Goal: Task Accomplishment & Management: Complete application form

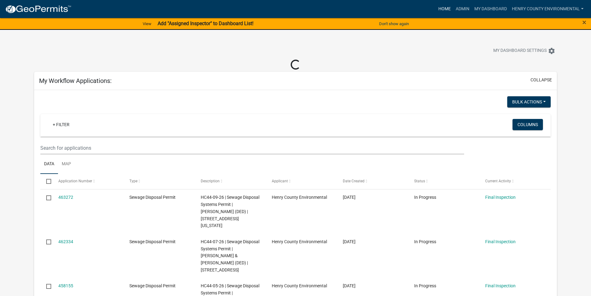
click at [439, 6] on link "Home" at bounding box center [444, 9] width 17 height 12
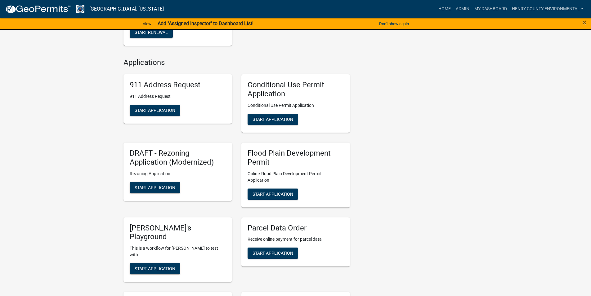
scroll to position [522, 0]
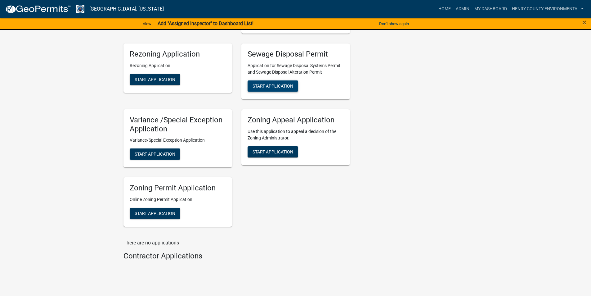
click at [270, 83] on span "Start Application" at bounding box center [273, 85] width 41 height 5
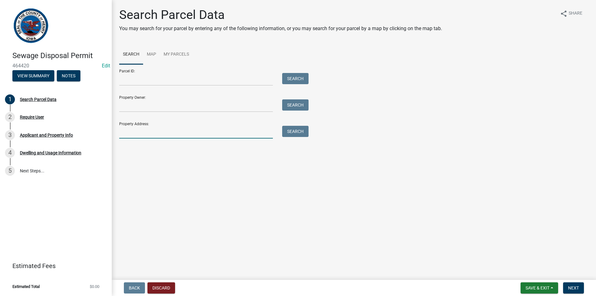
click at [152, 129] on input "Property Address:" at bounding box center [196, 132] width 154 height 13
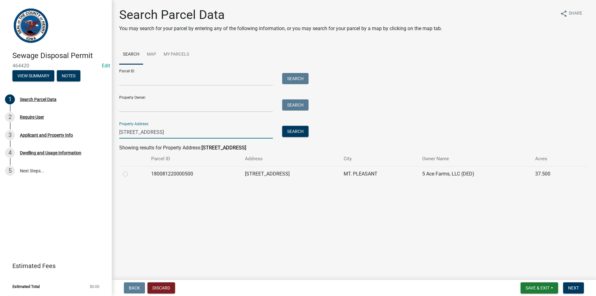
type input "[STREET_ADDRESS]"
click at [130, 170] on label at bounding box center [130, 170] width 0 height 0
click at [130, 174] on input "radio" at bounding box center [132, 172] width 4 height 4
radio input "true"
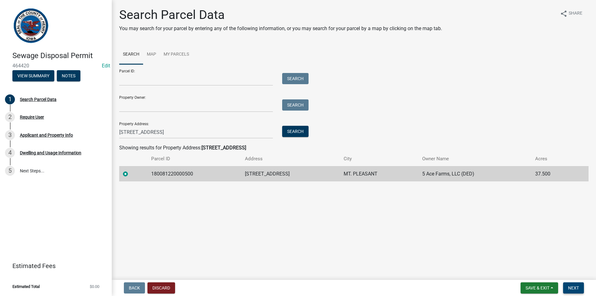
click at [571, 289] on span "Next" at bounding box center [573, 287] width 11 height 5
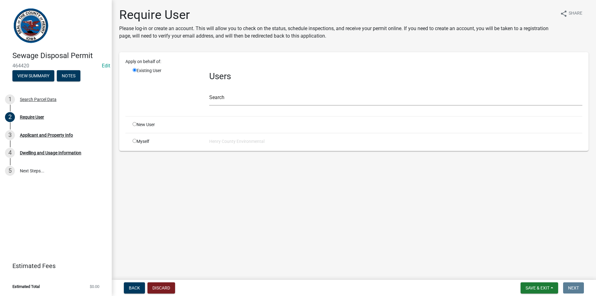
click at [138, 138] on div "Apply on behalf of: Existing User Users Search New User Myself Henry County Env…" at bounding box center [353, 101] width 457 height 86
click at [139, 141] on div "Myself" at bounding box center [166, 141] width 77 height 7
click at [134, 141] on input "radio" at bounding box center [134, 141] width 4 height 4
radio input "true"
radio input "false"
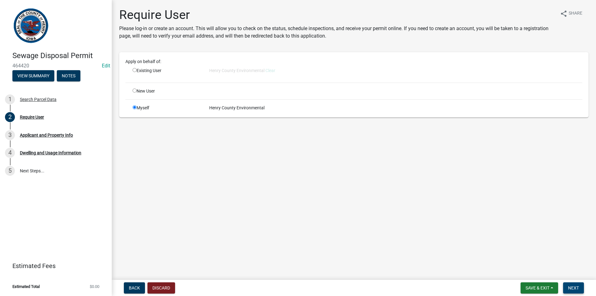
click at [576, 289] on span "Next" at bounding box center [573, 287] width 11 height 5
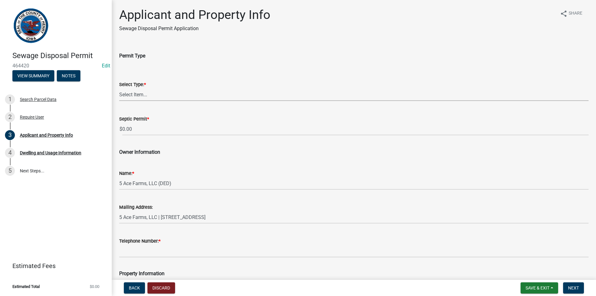
click at [152, 101] on select "Select Item... Sewage Disposal Systems Permit Disposal Alteration Permit" at bounding box center [353, 94] width 469 height 13
click at [119, 88] on select "Select Item... Sewage Disposal Systems Permit Disposal Alteration Permit" at bounding box center [353, 94] width 469 height 13
select select "ba5d1516-5783-4388-b1ad-8692fca6ffd3"
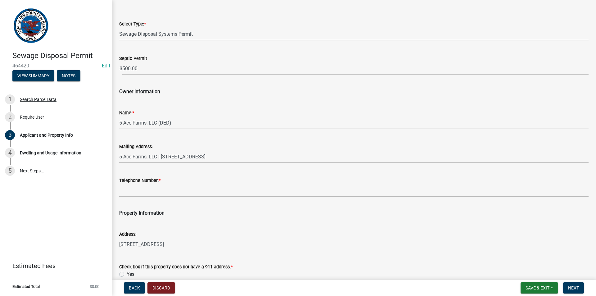
scroll to position [62, 0]
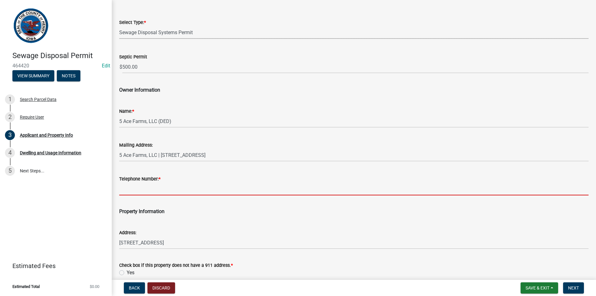
click at [151, 190] on input "Telephone Number: *" at bounding box center [353, 188] width 469 height 13
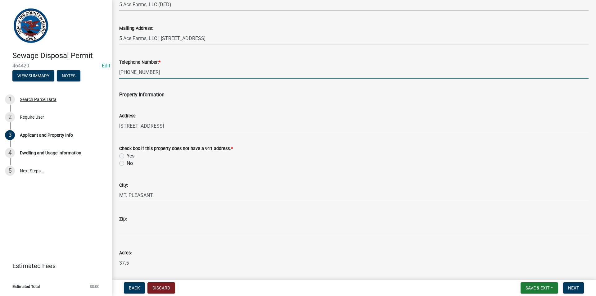
scroll to position [186, 0]
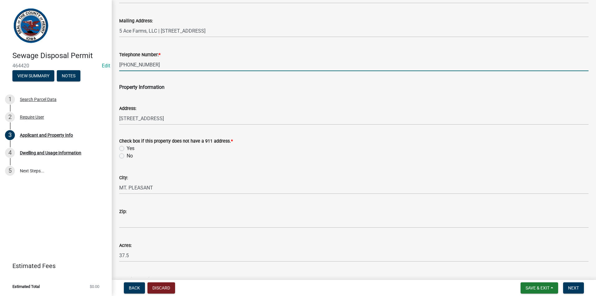
type input "[PHONE_NUMBER]"
click at [127, 158] on label "No" at bounding box center [130, 155] width 6 height 7
click at [127, 156] on input "No" at bounding box center [129, 154] width 4 height 4
radio input "true"
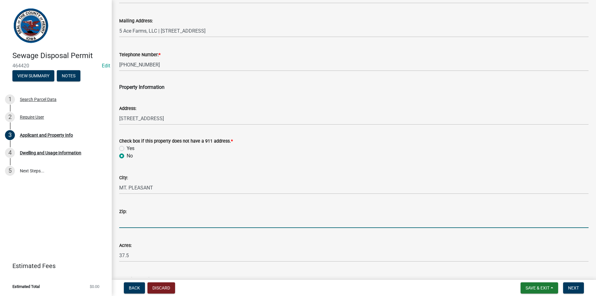
click at [125, 221] on input "Zip:" at bounding box center [353, 221] width 469 height 13
type input "52641"
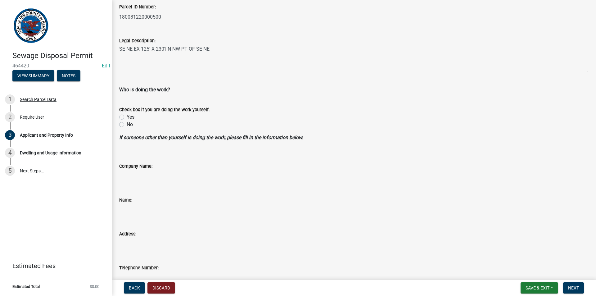
scroll to position [494, 0]
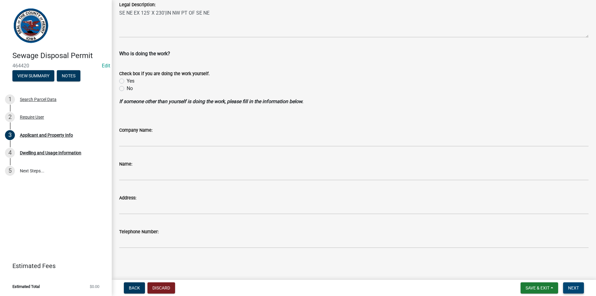
click at [568, 289] on span "Next" at bounding box center [573, 287] width 11 height 5
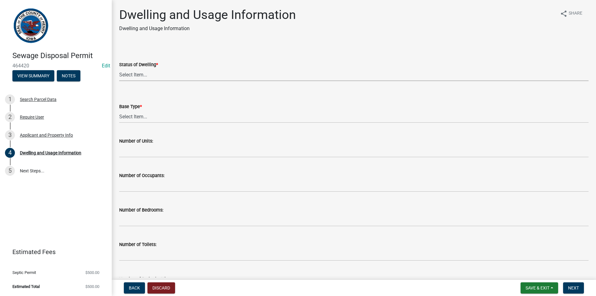
click at [184, 75] on select "Select Item... Proposed Under Construction Existing" at bounding box center [353, 74] width 469 height 13
click at [119, 68] on select "Select Item... Proposed Under Construction Existing" at bounding box center [353, 74] width 469 height 13
select select "25004249-1223-4dfa-823c-f4d8a33a0007"
click at [141, 115] on select "Select Item... Basement Slab Crawl Space" at bounding box center [353, 116] width 469 height 13
click at [119, 110] on select "Select Item... Basement Slab Crawl Space" at bounding box center [353, 116] width 469 height 13
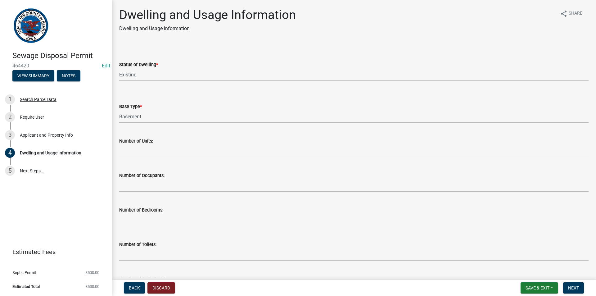
select select "198902dc-fde5-435a-95d5-2aa6a1831cda"
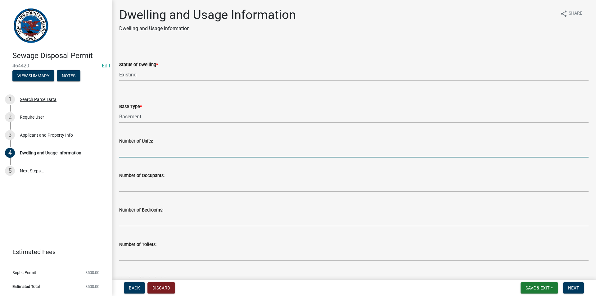
click at [143, 151] on input "text" at bounding box center [353, 151] width 469 height 13
type input "1"
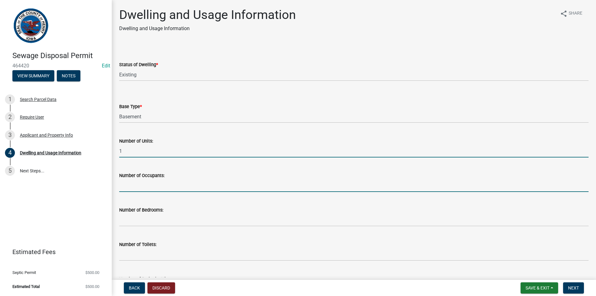
click at [147, 190] on input "text" at bounding box center [353, 185] width 469 height 13
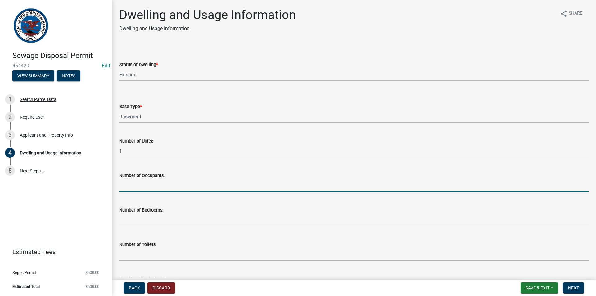
type input "2"
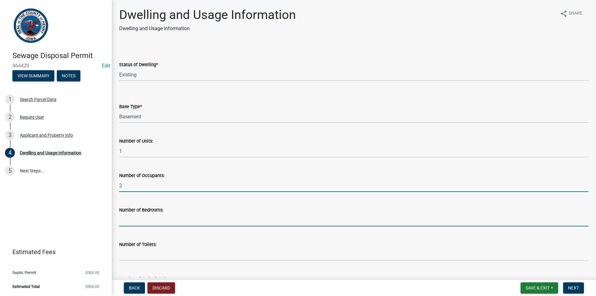
click at [138, 220] on input "text" at bounding box center [353, 219] width 469 height 13
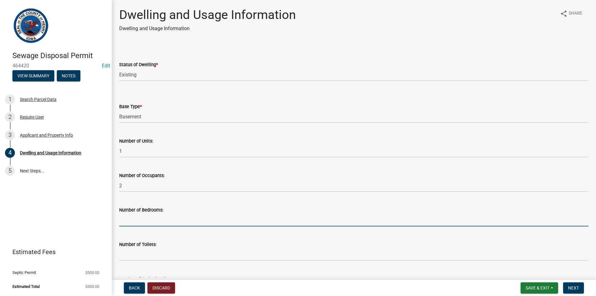
type input "2"
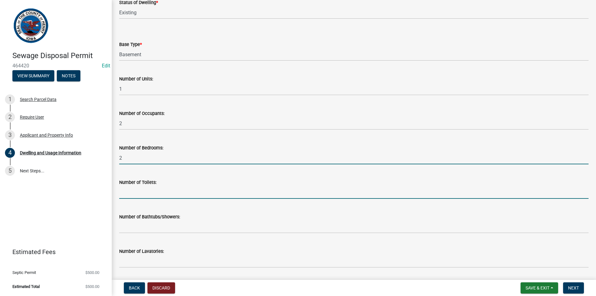
click at [141, 194] on input "text" at bounding box center [353, 192] width 469 height 13
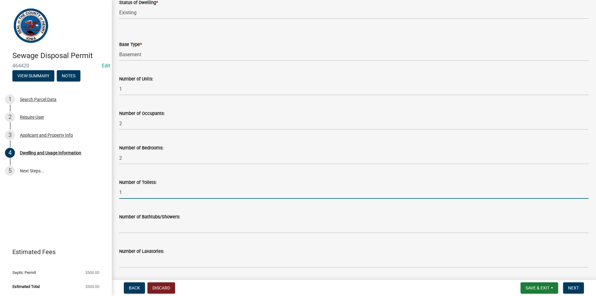
type input "1"
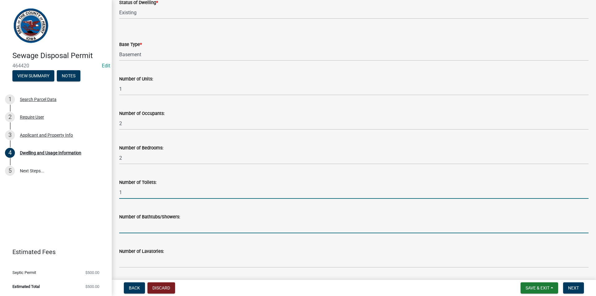
click at [139, 221] on input "text" at bounding box center [353, 226] width 469 height 13
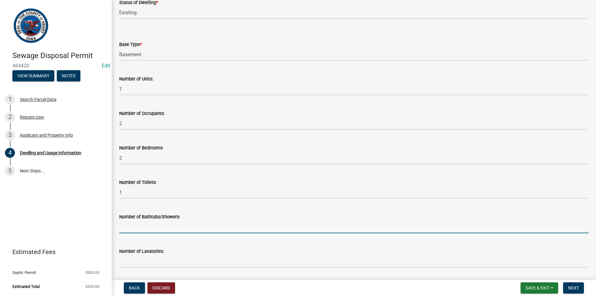
type input "1"
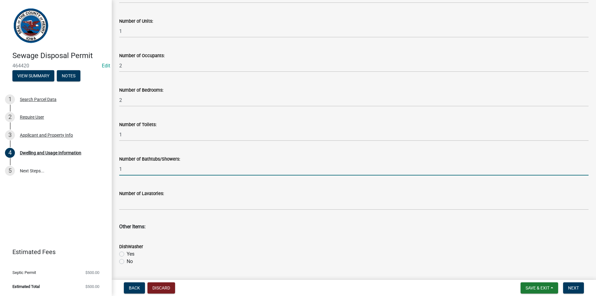
scroll to position [124, 0]
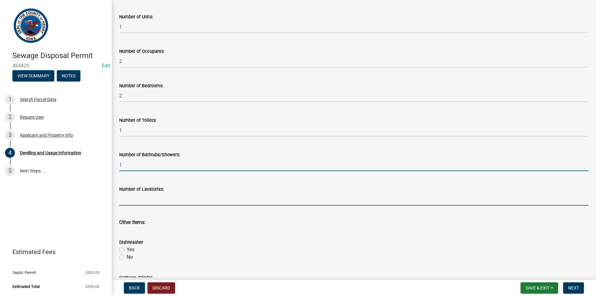
click at [149, 203] on input "text" at bounding box center [353, 199] width 469 height 13
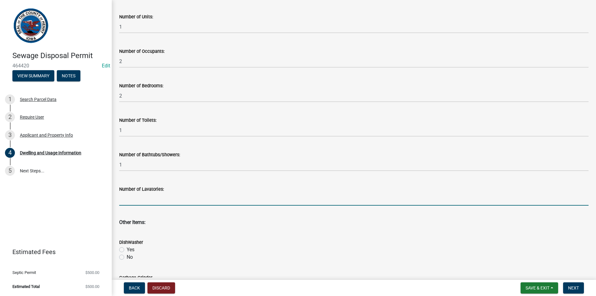
type input "2"
click at [127, 256] on label "No" at bounding box center [130, 256] width 6 height 7
click at [127, 256] on input "No" at bounding box center [129, 255] width 4 height 4
radio input "true"
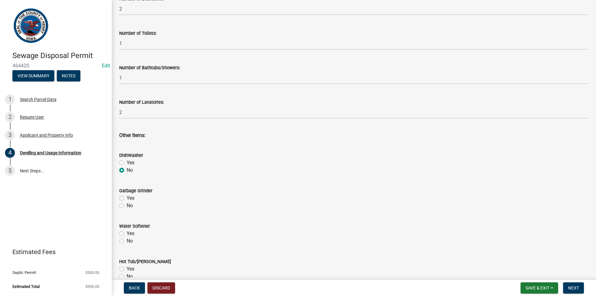
scroll to position [248, 0]
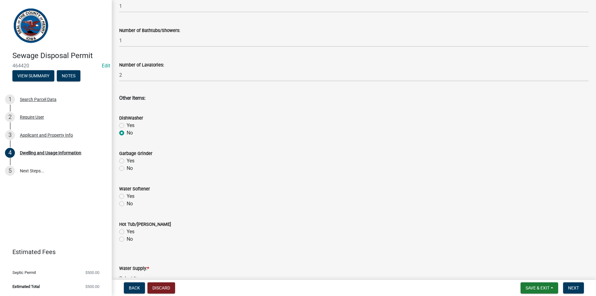
click at [127, 167] on label "No" at bounding box center [130, 167] width 6 height 7
click at [127, 167] on input "No" at bounding box center [129, 166] width 4 height 4
radio input "true"
click at [127, 204] on label "No" at bounding box center [130, 203] width 6 height 7
click at [127, 204] on input "No" at bounding box center [129, 202] width 4 height 4
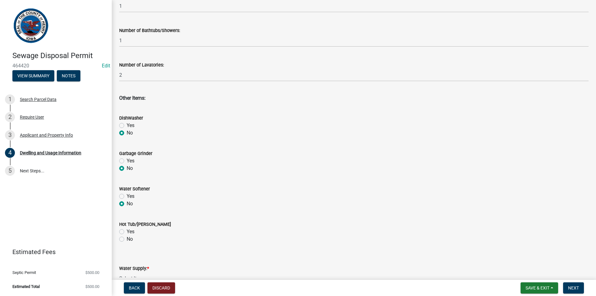
radio input "true"
click at [127, 238] on label "No" at bounding box center [130, 238] width 6 height 7
click at [127, 238] on input "No" at bounding box center [129, 237] width 4 height 4
radio input "true"
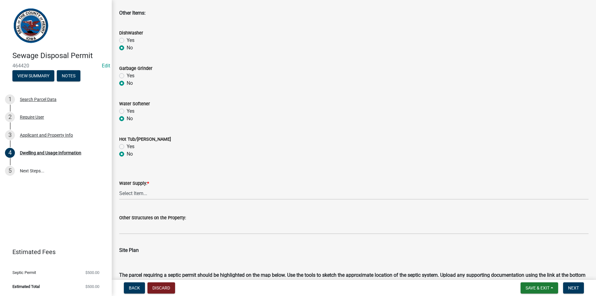
scroll to position [341, 0]
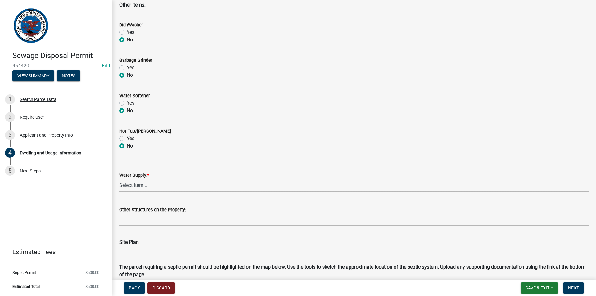
click at [124, 184] on select "Select Item... Private Semi-Private Public" at bounding box center [353, 185] width 469 height 13
click at [119, 179] on select "Select Item... Private Semi-Private Public" at bounding box center [353, 185] width 469 height 13
select select "31ade520-4a35-4a25-ac6a-33d583521aa7"
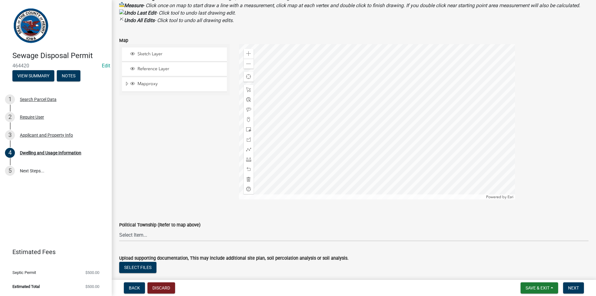
scroll to position [736, 0]
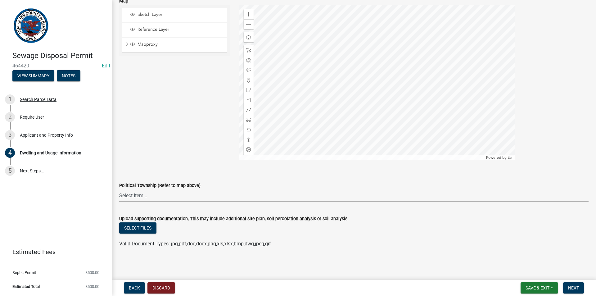
click at [139, 198] on select "Select Item... [GEOGRAPHIC_DATA] [GEOGRAPHIC_DATA] [GEOGRAPHIC_DATA][PERSON_NAM…" at bounding box center [353, 195] width 469 height 13
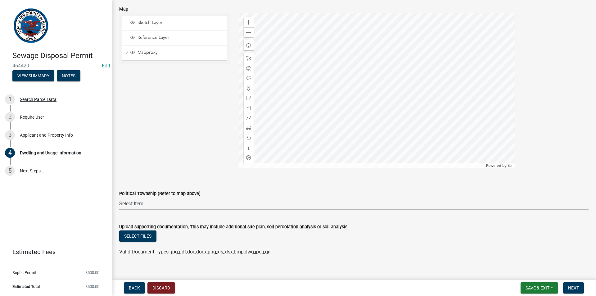
scroll to position [705, 0]
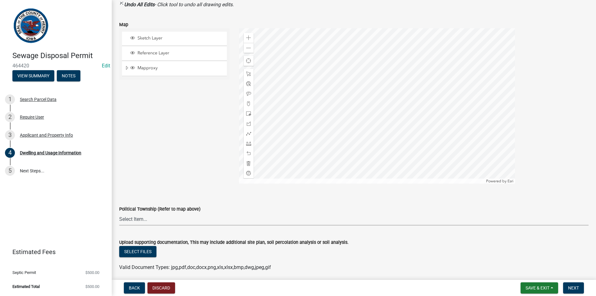
click at [146, 225] on select "Select Item... [GEOGRAPHIC_DATA] [GEOGRAPHIC_DATA] [GEOGRAPHIC_DATA][PERSON_NAM…" at bounding box center [353, 219] width 469 height 13
click at [119, 220] on select "Select Item... [GEOGRAPHIC_DATA] [GEOGRAPHIC_DATA] [GEOGRAPHIC_DATA][PERSON_NAM…" at bounding box center [353, 219] width 469 height 13
select select "c3fc0c80-63aa-445f-be7e-1970a346cbdc"
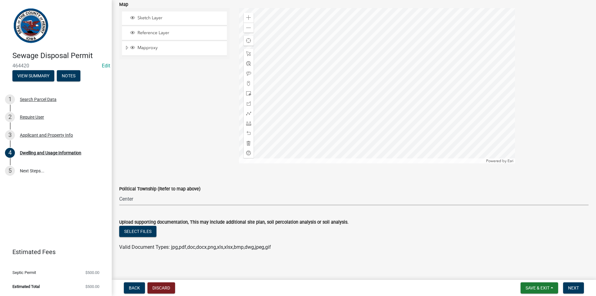
scroll to position [736, 0]
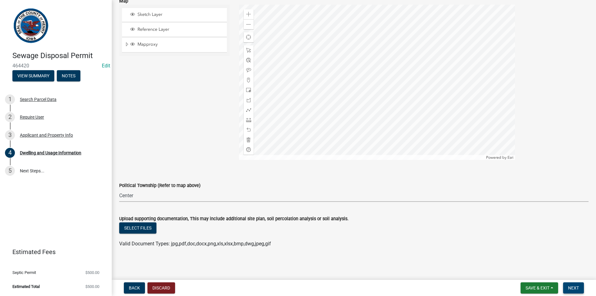
click at [575, 287] on span "Next" at bounding box center [573, 287] width 11 height 5
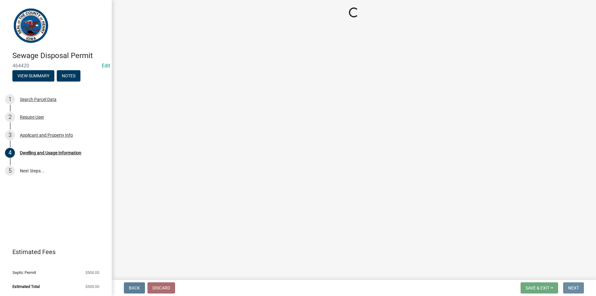
scroll to position [0, 0]
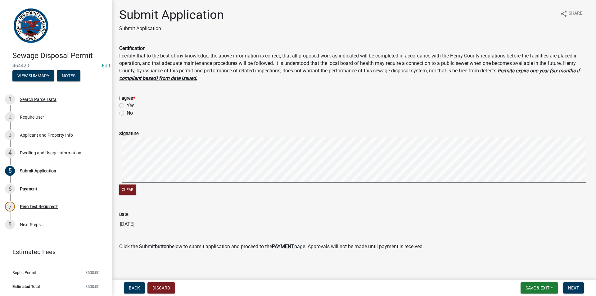
click at [127, 103] on label "Yes" at bounding box center [131, 105] width 8 height 7
click at [127, 103] on input "Yes" at bounding box center [129, 104] width 4 height 4
radio input "true"
click at [580, 290] on button "Next" at bounding box center [573, 287] width 21 height 11
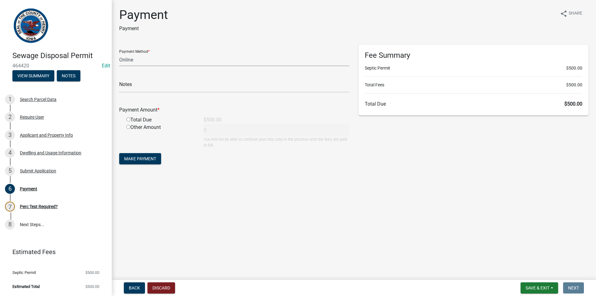
click at [167, 63] on select "Credit Card POS Check Cash Online" at bounding box center [234, 59] width 230 height 13
select select "1: 0"
click at [119, 53] on select "Credit Card POS Check Cash Online" at bounding box center [234, 59] width 230 height 13
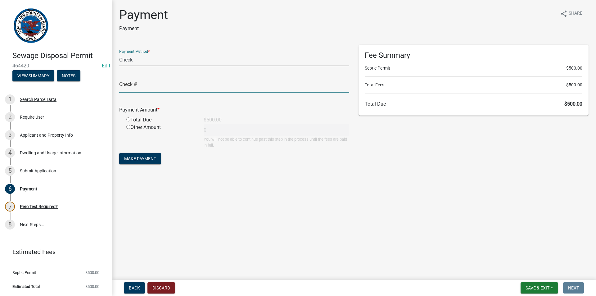
click at [157, 90] on input "text" at bounding box center [234, 86] width 230 height 13
type input "1084"
click at [128, 119] on input "radio" at bounding box center [128, 119] width 4 height 4
radio input "true"
type input "500"
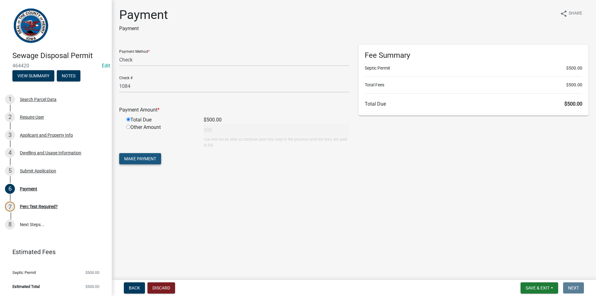
click at [142, 154] on button "Make Payment" at bounding box center [140, 158] width 42 height 11
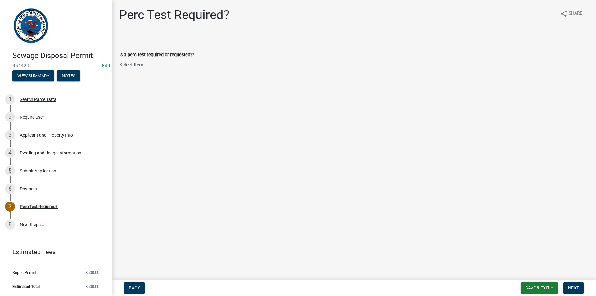
click at [205, 65] on select "Select Item... Yes No" at bounding box center [353, 64] width 469 height 13
click at [119, 58] on select "Select Item... Yes No" at bounding box center [353, 64] width 469 height 13
select select "29b951f4-85c4-429e-be6c-dbe4885722a5"
click at [575, 285] on span "Next" at bounding box center [573, 287] width 11 height 5
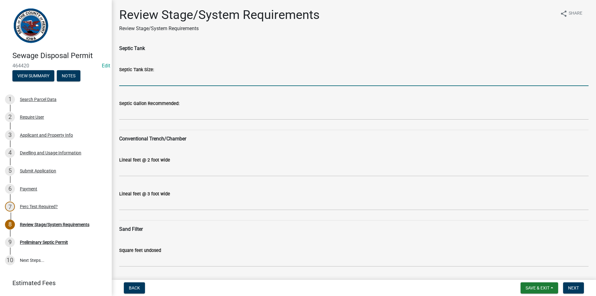
click at [166, 78] on input "Septic Tank Size:" at bounding box center [353, 79] width 469 height 13
type input "1250"
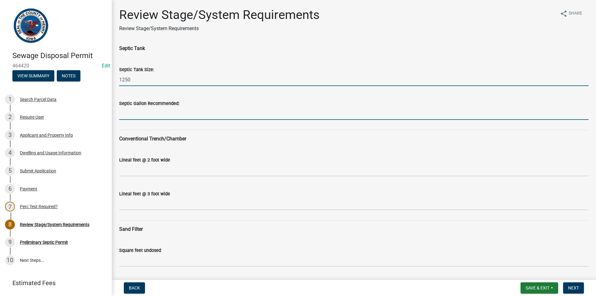
click at [156, 116] on input "Septic Gallon Recommended:" at bounding box center [353, 113] width 469 height 13
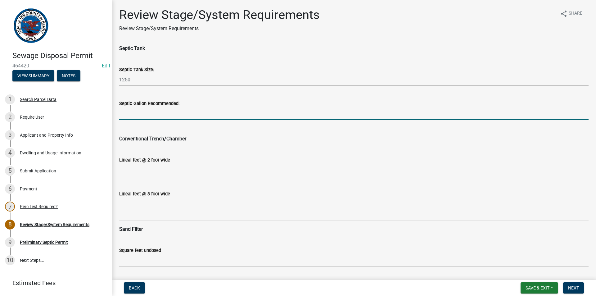
type input "1500"
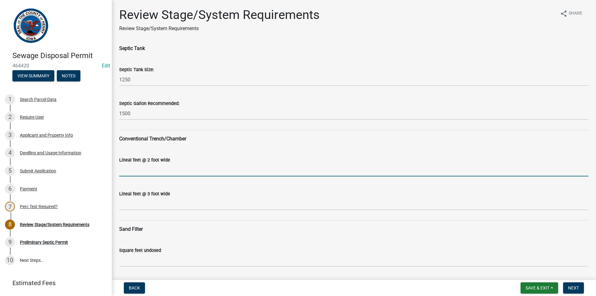
click at [141, 168] on input "Lineal feet @ 2 foot wide" at bounding box center [353, 169] width 469 height 13
type input "N/A"
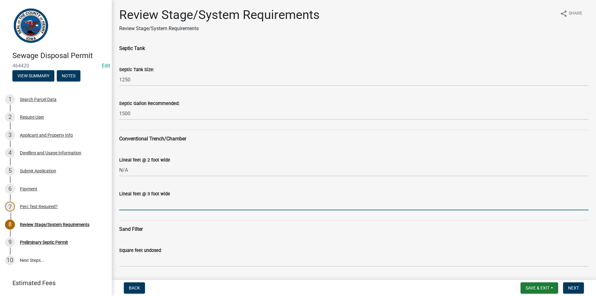
click at [142, 209] on input "Lineal feet @ 3 foot wide" at bounding box center [353, 203] width 469 height 13
type input "N/A"
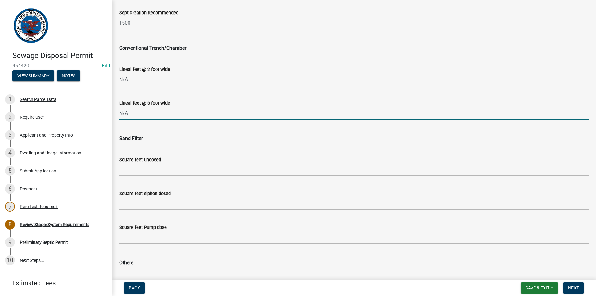
scroll to position [93, 0]
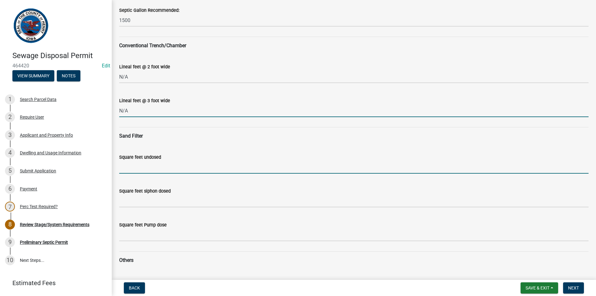
click at [135, 165] on input "Square feet undosed" at bounding box center [353, 167] width 469 height 13
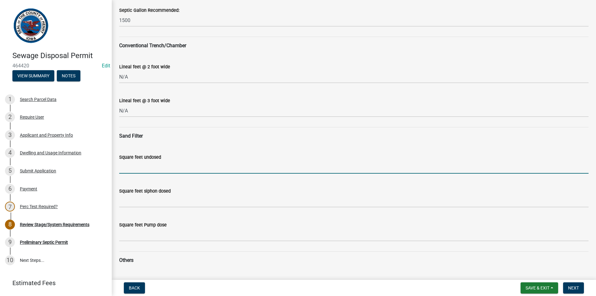
type input "480"
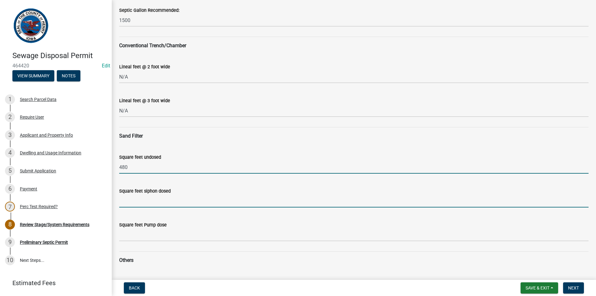
click at [141, 203] on input "Square feet siphon dosed" at bounding box center [353, 201] width 469 height 13
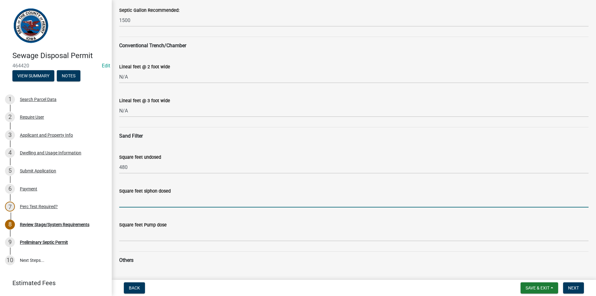
type input "360"
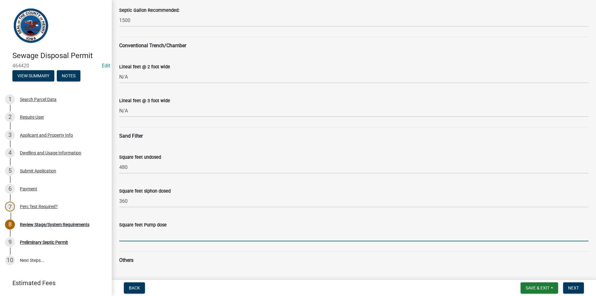
click at [152, 239] on input "Square feet Pump dose" at bounding box center [353, 234] width 469 height 13
type input "300"
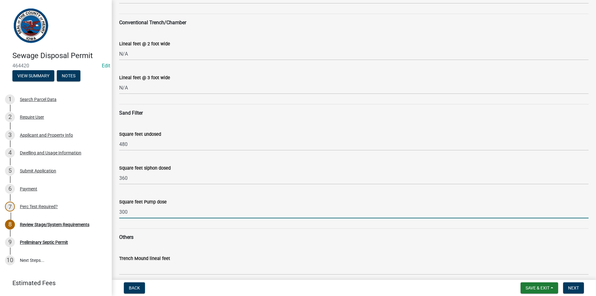
scroll to position [217, 0]
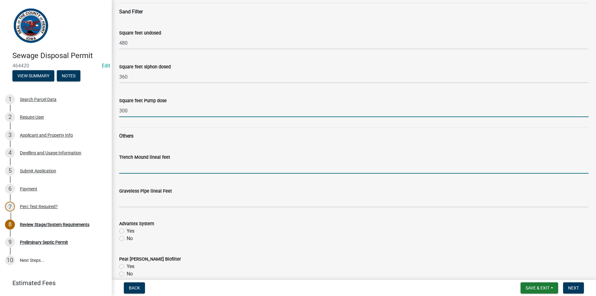
click at [144, 168] on input "Trench Mound lineal feet" at bounding box center [353, 167] width 469 height 13
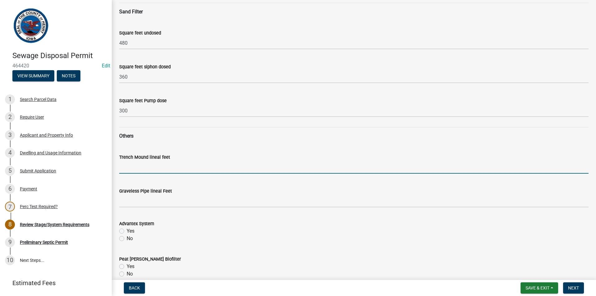
type input "N/A"
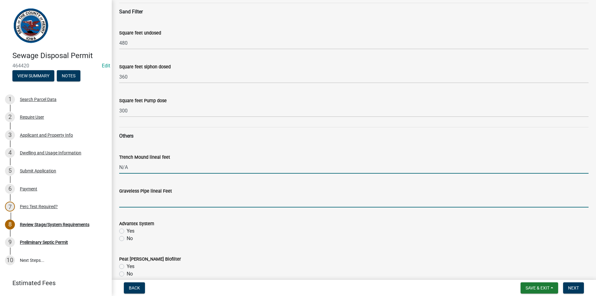
click at [149, 200] on input "Graveless Pipe lineal Feet" at bounding box center [353, 201] width 469 height 13
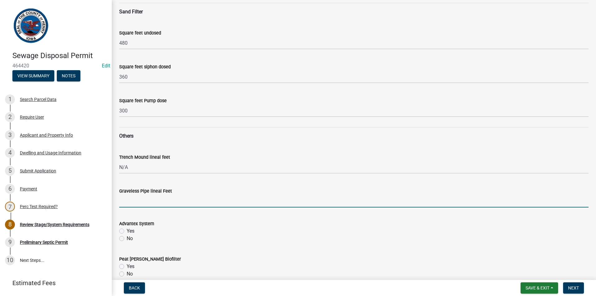
type input "N/A"
click at [127, 238] on label "No" at bounding box center [130, 238] width 6 height 7
click at [127, 238] on input "No" at bounding box center [129, 237] width 4 height 4
radio input "true"
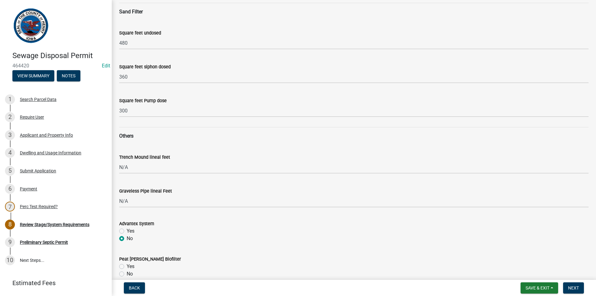
click at [127, 273] on label "No" at bounding box center [130, 273] width 6 height 7
click at [127, 273] on input "No" at bounding box center [129, 272] width 4 height 4
radio input "true"
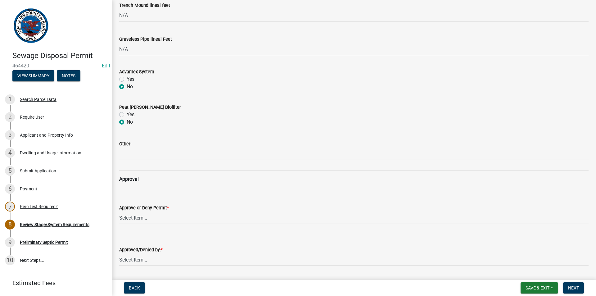
scroll to position [372, 0]
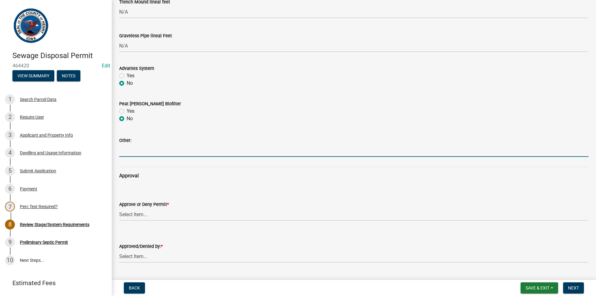
click at [132, 148] on input "Other:" at bounding box center [353, 150] width 469 height 13
type input "N/A"
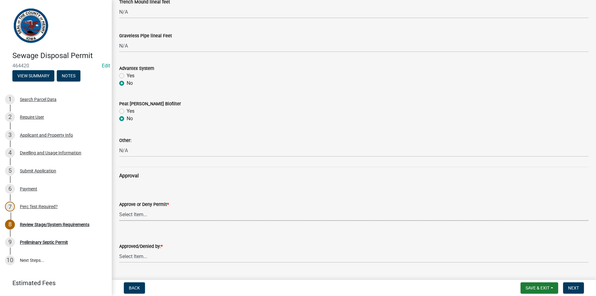
click at [132, 212] on select "Select Item... approved denied" at bounding box center [353, 214] width 469 height 13
click at [119, 208] on select "Select Item... approved denied" at bounding box center [353, 214] width 469 height 13
select select "6c6aa950-0871-4f6b-8369-9beb03d646f1"
click at [131, 254] on select "Select Item... [PERSON_NAME] [PERSON_NAME]" at bounding box center [353, 256] width 469 height 13
click at [119, 250] on select "Select Item... [PERSON_NAME] [PERSON_NAME]" at bounding box center [353, 256] width 469 height 13
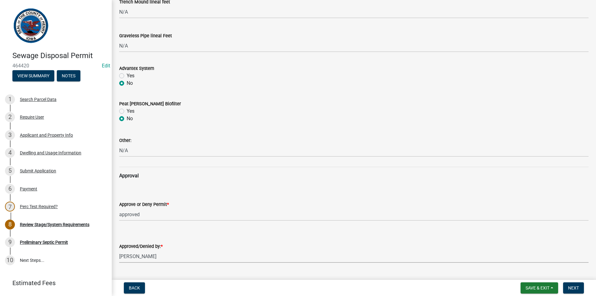
select select "5c99670e-d68f-4230-9f25-35431631f8c6"
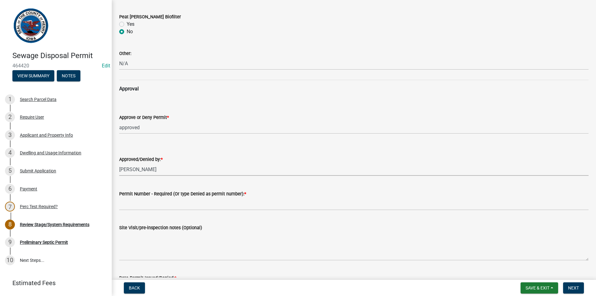
scroll to position [465, 0]
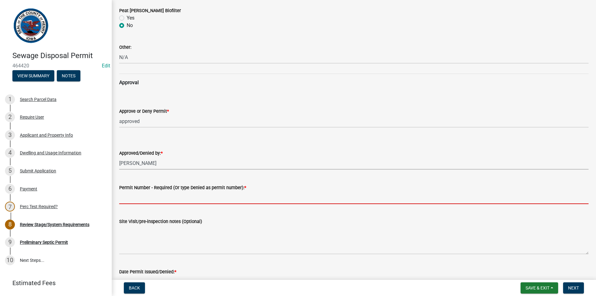
click at [150, 201] on input "Permit Number - Required (Or type Denied as permit number): *" at bounding box center [353, 197] width 469 height 13
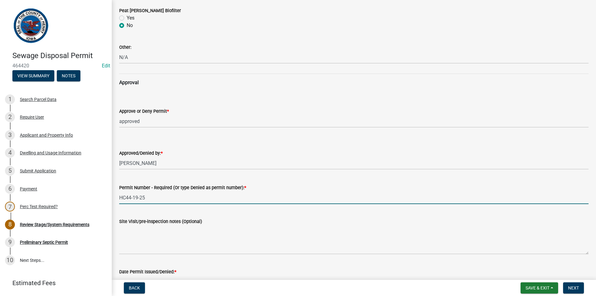
click at [165, 199] on input "HC44-19-25" at bounding box center [353, 197] width 469 height 13
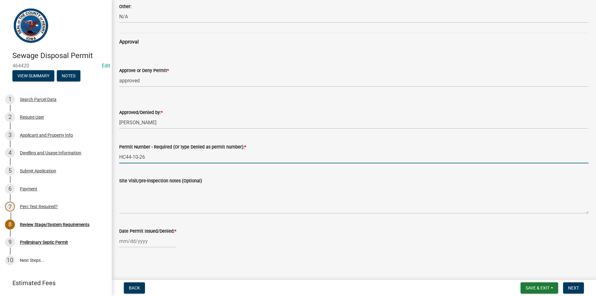
type input "HC44-10-26"
click at [140, 242] on div at bounding box center [147, 241] width 57 height 13
select select "8"
select select "2025"
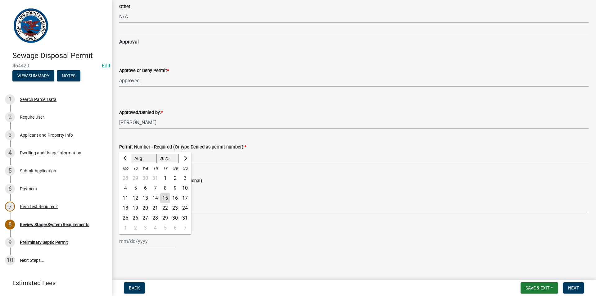
click at [164, 197] on div "15" at bounding box center [165, 198] width 10 height 10
type input "[DATE]"
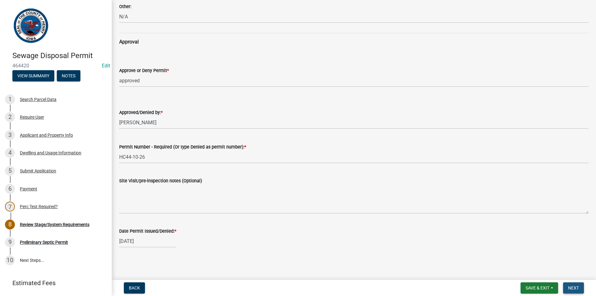
click at [578, 287] on span "Next" at bounding box center [573, 287] width 11 height 5
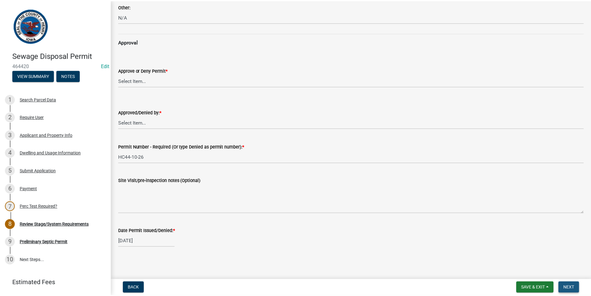
scroll to position [0, 0]
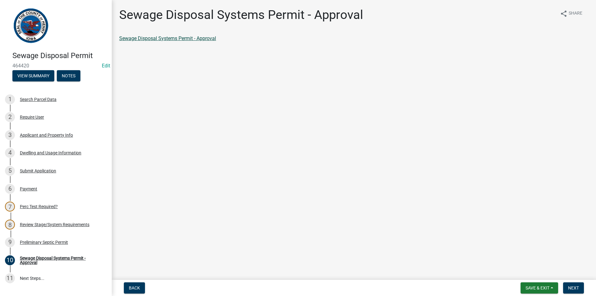
click at [170, 38] on link "Sewage Disposal Systems Permit - Approval" at bounding box center [167, 38] width 97 height 6
click at [56, 245] on div "9 Preliminary Septic Permit" at bounding box center [53, 242] width 97 height 10
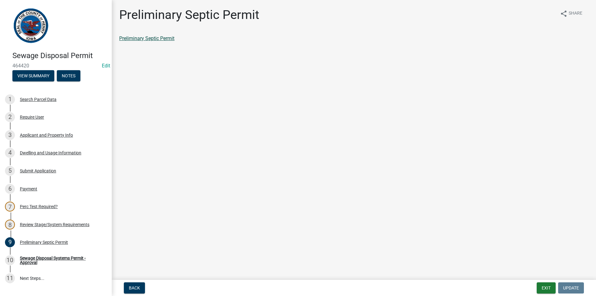
click at [169, 40] on link "Preliminary Septic Permit" at bounding box center [146, 38] width 55 height 6
click at [33, 263] on div "Sewage Disposal Systems Permit - Approval" at bounding box center [61, 260] width 82 height 9
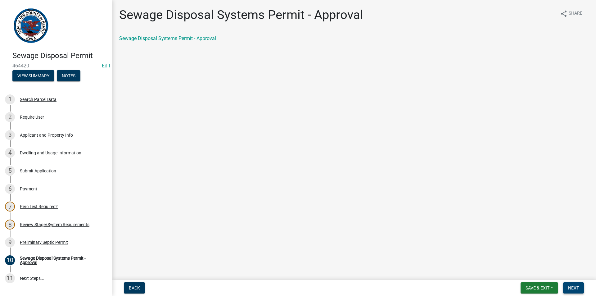
click at [571, 285] on span "Next" at bounding box center [573, 287] width 11 height 5
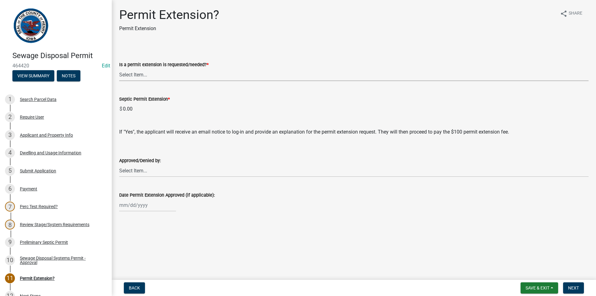
click at [212, 72] on select "Select Item... Yes No denied" at bounding box center [353, 74] width 469 height 13
click at [119, 68] on select "Select Item... Yes No denied" at bounding box center [353, 74] width 469 height 13
select select "987b5ea2-4eed-47da-98d7-c91cd4fcb817"
click at [568, 286] on span "Next" at bounding box center [573, 287] width 11 height 5
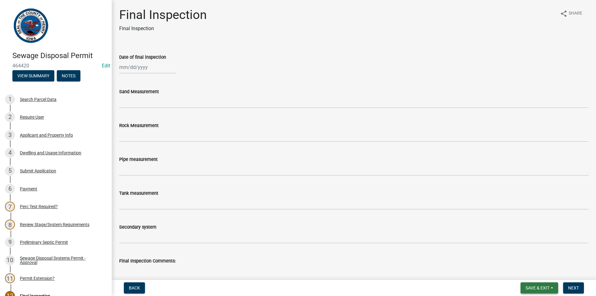
click at [527, 290] on span "Save & Exit" at bounding box center [537, 287] width 24 height 5
click at [531, 273] on button "Save & Exit" at bounding box center [533, 271] width 50 height 15
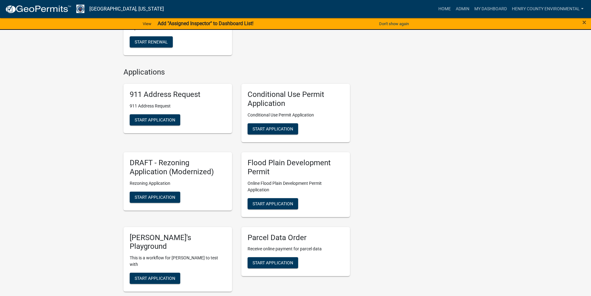
scroll to position [516, 0]
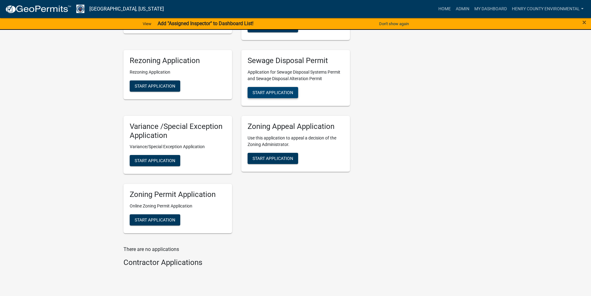
click at [284, 90] on span "Start Application" at bounding box center [273, 92] width 41 height 5
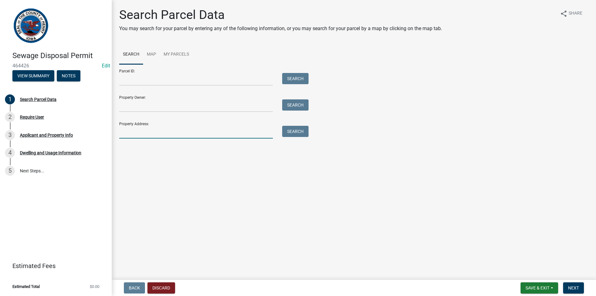
click at [157, 131] on input "Property Address:" at bounding box center [196, 132] width 154 height 13
type input "[STREET_ADDRESS]"
click at [286, 132] on button "Search" at bounding box center [295, 131] width 26 height 11
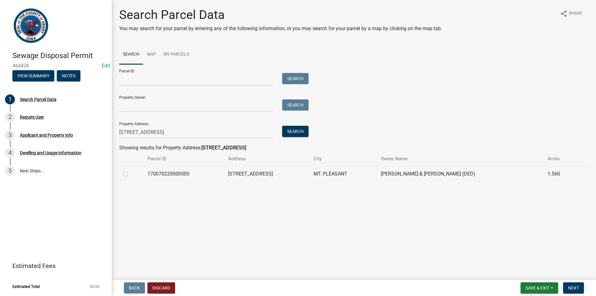
click at [130, 170] on label at bounding box center [130, 170] width 0 height 0
click at [130, 174] on input "radio" at bounding box center [132, 172] width 4 height 4
radio input "true"
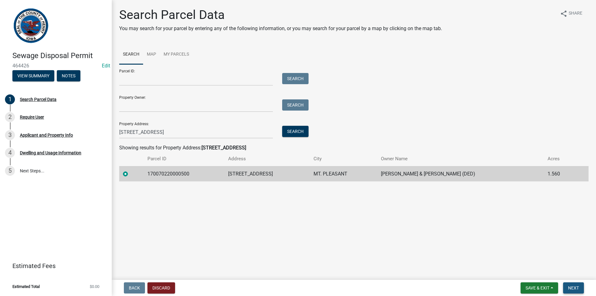
click at [565, 284] on button "Next" at bounding box center [573, 287] width 21 height 11
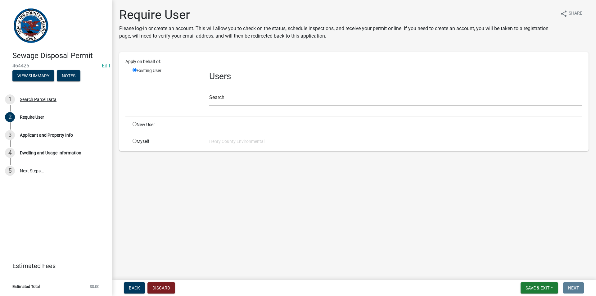
click at [143, 142] on div "Myself" at bounding box center [166, 141] width 77 height 7
click at [136, 141] on input "radio" at bounding box center [134, 141] width 4 height 4
radio input "true"
radio input "false"
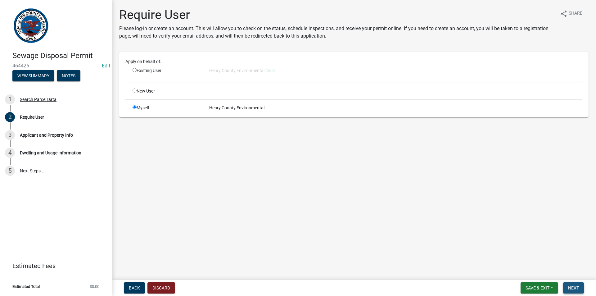
click at [580, 289] on button "Next" at bounding box center [573, 287] width 21 height 11
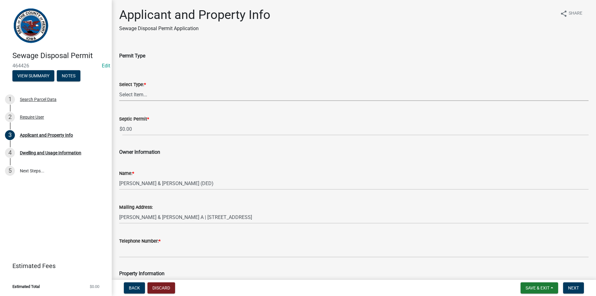
click at [140, 96] on select "Select Item... Sewage Disposal Systems Permit Disposal Alteration Permit" at bounding box center [353, 94] width 469 height 13
click at [119, 88] on select "Select Item... Sewage Disposal Systems Permit Disposal Alteration Permit" at bounding box center [353, 94] width 469 height 13
select select "ba5d1516-5783-4388-b1ad-8692fca6ffd3"
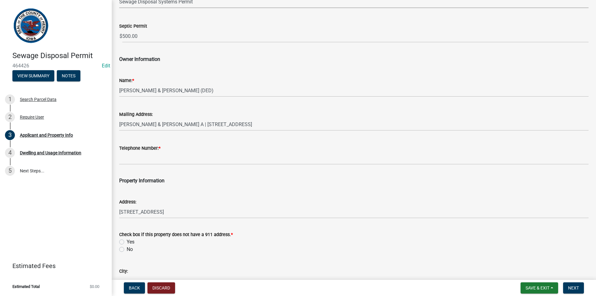
scroll to position [93, 0]
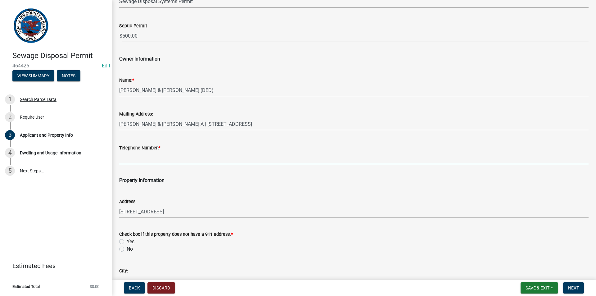
click at [149, 158] on input "Telephone Number: *" at bounding box center [353, 157] width 469 height 13
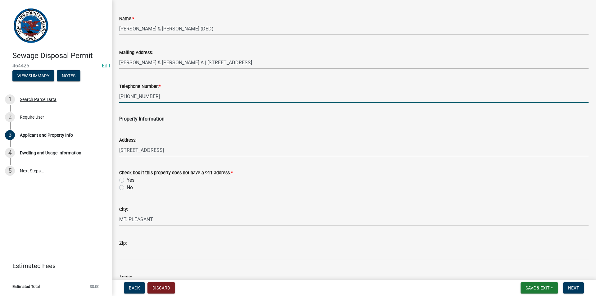
scroll to position [155, 0]
type input "[PHONE_NUMBER]"
click at [127, 187] on label "No" at bounding box center [130, 186] width 6 height 7
click at [127, 187] on input "No" at bounding box center [129, 185] width 4 height 4
radio input "true"
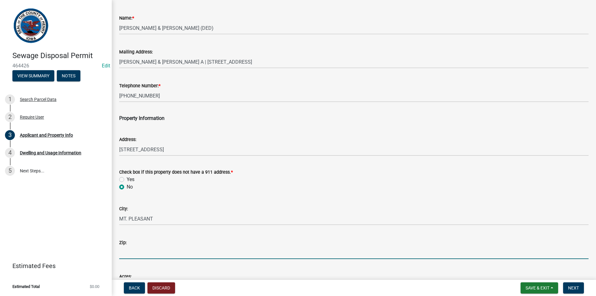
click at [132, 249] on input "Zip:" at bounding box center [353, 252] width 469 height 13
type input "52641"
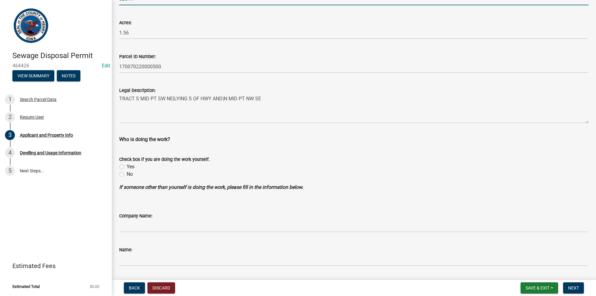
scroll to position [465, 0]
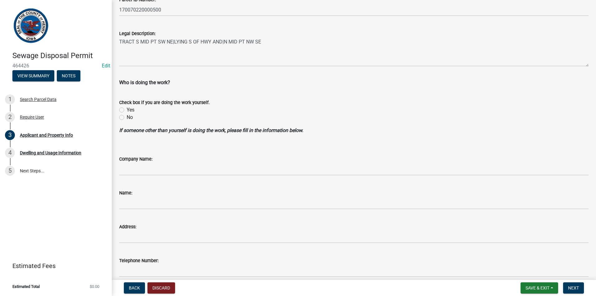
click at [127, 117] on label "No" at bounding box center [130, 117] width 6 height 7
click at [127, 117] on input "No" at bounding box center [129, 116] width 4 height 4
radio input "true"
click at [570, 287] on span "Next" at bounding box center [573, 287] width 11 height 5
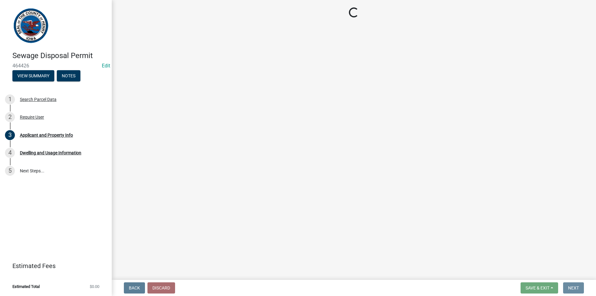
scroll to position [0, 0]
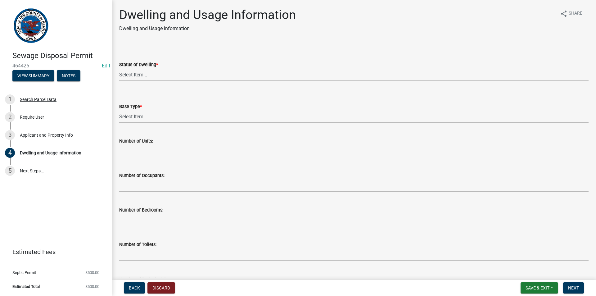
click at [124, 73] on select "Select Item... Proposed Under Construction Existing" at bounding box center [353, 74] width 469 height 13
click at [119, 68] on select "Select Item... Proposed Under Construction Existing" at bounding box center [353, 74] width 469 height 13
select select "25004249-1223-4dfa-823c-f4d8a33a0007"
click at [136, 115] on select "Select Item... Basement Slab Crawl Space" at bounding box center [353, 116] width 469 height 13
click at [119, 110] on select "Select Item... Basement Slab Crawl Space" at bounding box center [353, 116] width 469 height 13
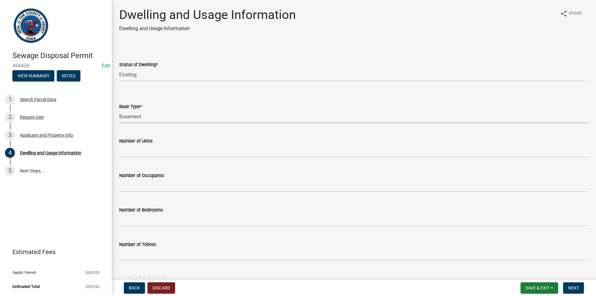
select select "198902dc-fde5-435a-95d5-2aa6a1831cda"
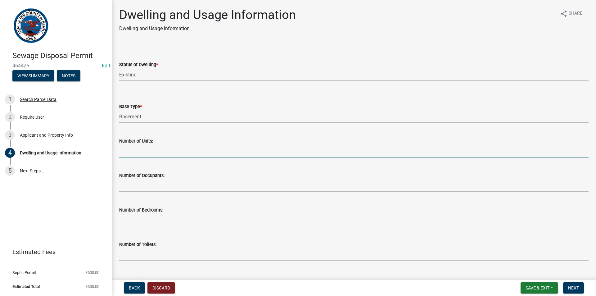
click at [126, 150] on input "text" at bounding box center [353, 151] width 469 height 13
type input "1"
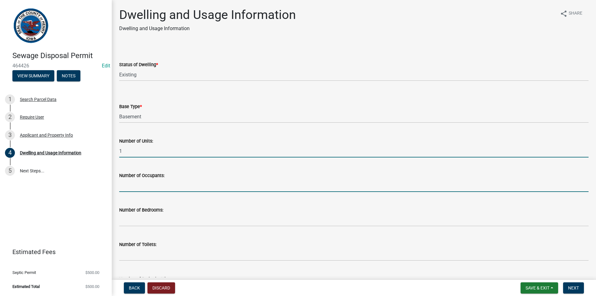
click at [140, 183] on input "text" at bounding box center [353, 185] width 469 height 13
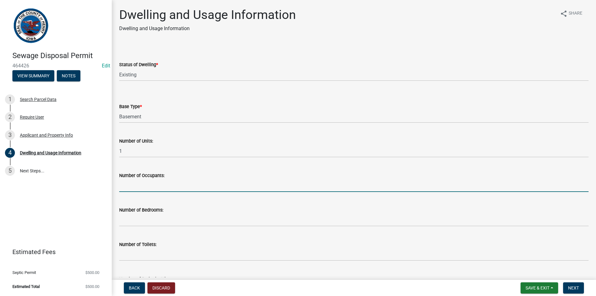
type input "2"
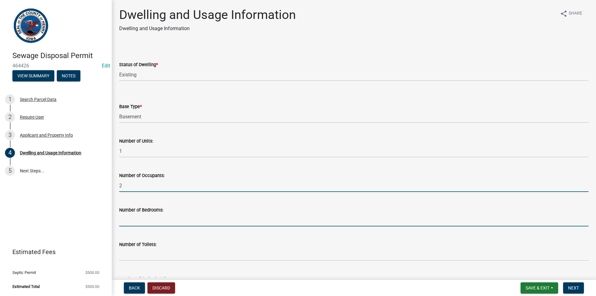
click at [133, 222] on input "text" at bounding box center [353, 219] width 469 height 13
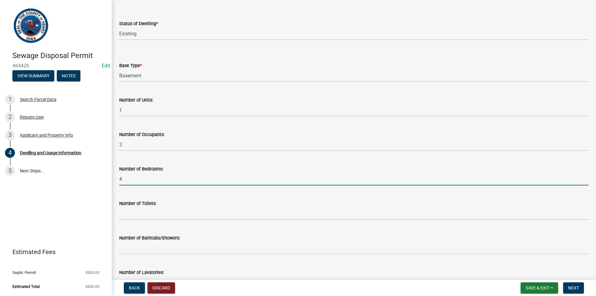
scroll to position [62, 0]
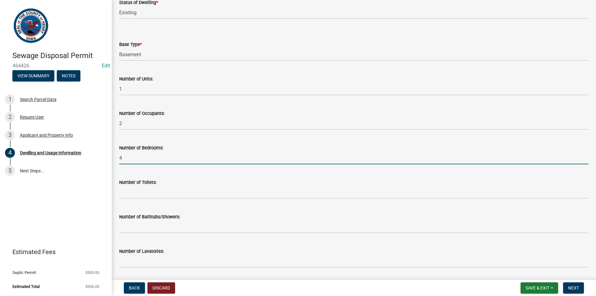
type input "4"
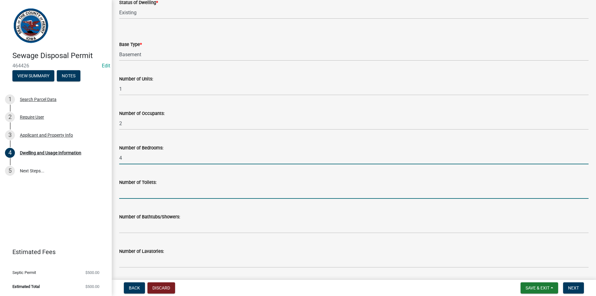
click at [145, 192] on input "text" at bounding box center [353, 192] width 469 height 13
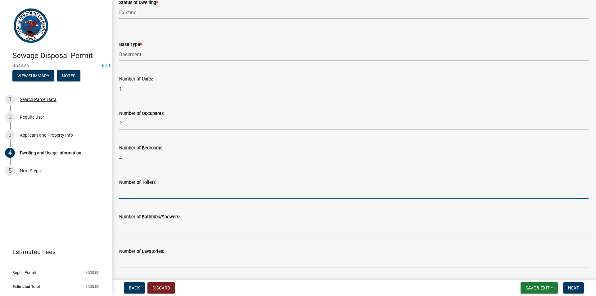
click at [140, 189] on input "text" at bounding box center [353, 192] width 469 height 13
type input "1"
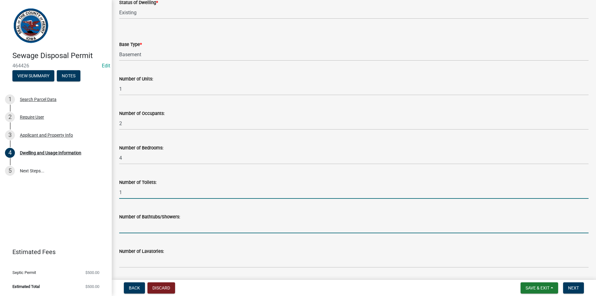
click at [140, 230] on input "text" at bounding box center [353, 226] width 469 height 13
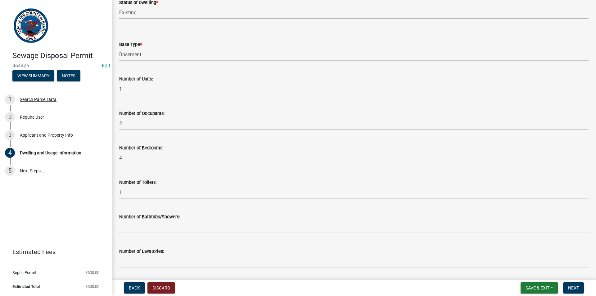
type input "1"
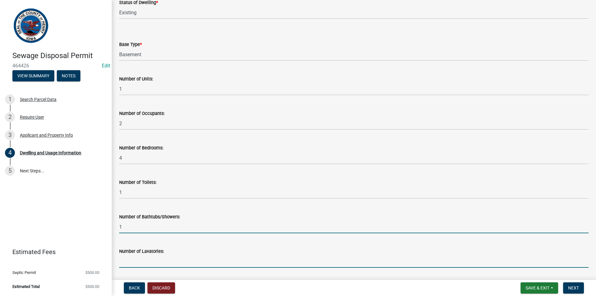
click at [140, 262] on input "text" at bounding box center [353, 261] width 469 height 13
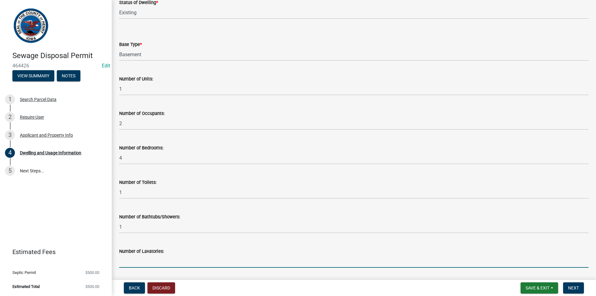
type input "0"
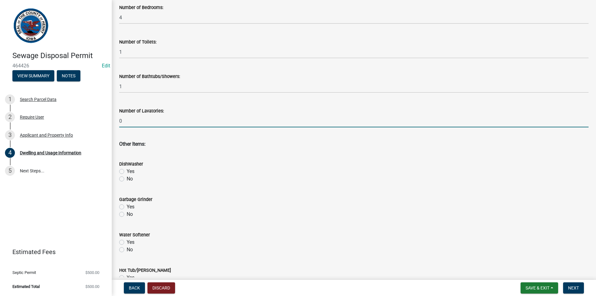
scroll to position [217, 0]
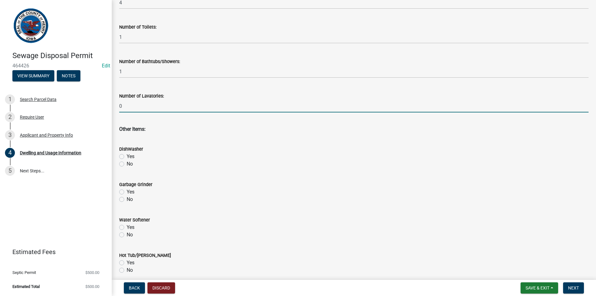
click at [127, 164] on label "No" at bounding box center [130, 163] width 6 height 7
click at [127, 164] on input "No" at bounding box center [129, 162] width 4 height 4
radio input "true"
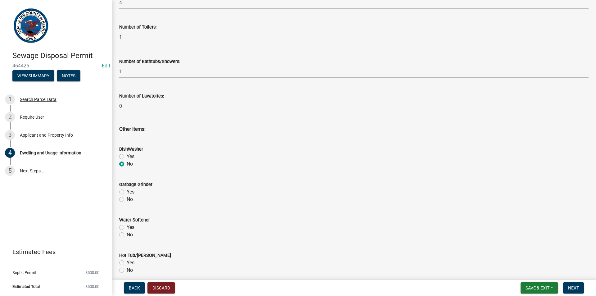
click at [127, 200] on label "No" at bounding box center [130, 198] width 6 height 7
click at [127, 199] on input "No" at bounding box center [129, 197] width 4 height 4
radio input "true"
click at [127, 235] on label "No" at bounding box center [130, 234] width 6 height 7
click at [127, 235] on input "No" at bounding box center [129, 233] width 4 height 4
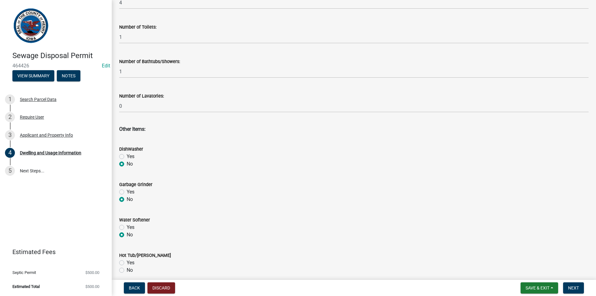
radio input "true"
click at [127, 270] on label "No" at bounding box center [130, 269] width 6 height 7
click at [127, 270] on input "No" at bounding box center [129, 268] width 4 height 4
radio input "true"
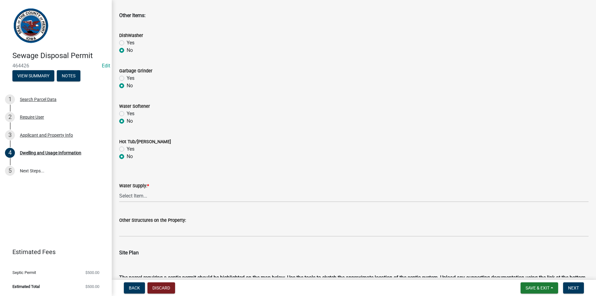
scroll to position [341, 0]
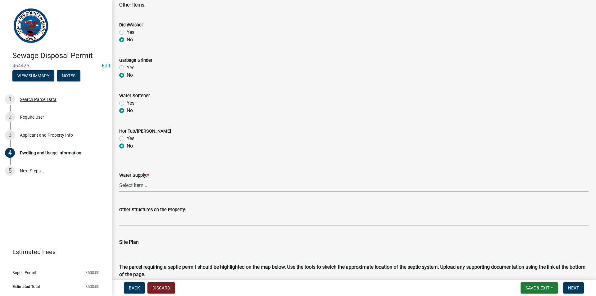
click at [151, 188] on select "Select Item... Private Semi-Private Public" at bounding box center [353, 185] width 469 height 13
click at [119, 179] on select "Select Item... Private Semi-Private Public" at bounding box center [353, 185] width 469 height 13
select select "31ade520-4a35-4a25-ac6a-33d583521aa7"
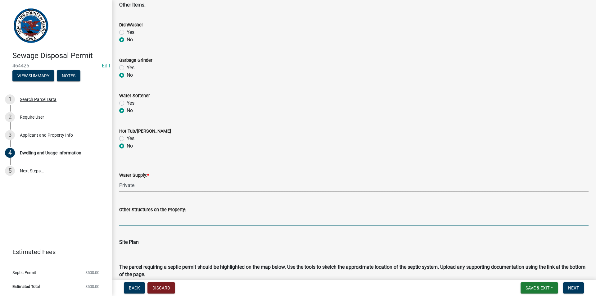
click at [144, 219] on input "Other Structures on the Property:" at bounding box center [353, 219] width 469 height 13
type input "1"
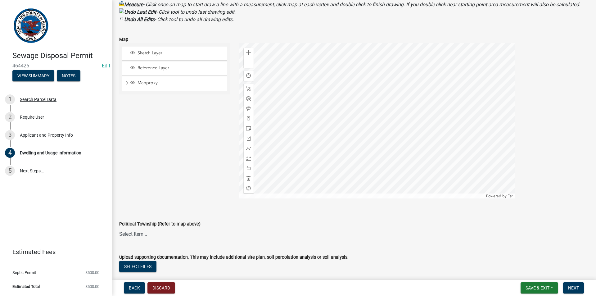
scroll to position [736, 0]
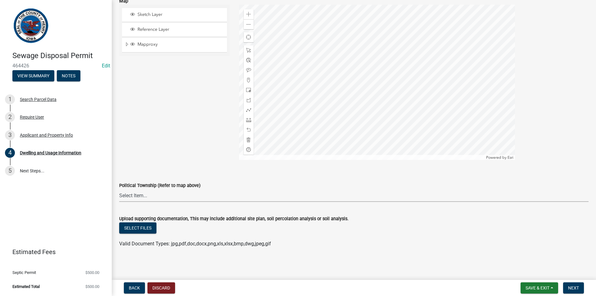
click at [190, 198] on select "Select Item... [GEOGRAPHIC_DATA] [GEOGRAPHIC_DATA] [GEOGRAPHIC_DATA][PERSON_NAM…" at bounding box center [353, 195] width 469 height 13
click at [119, 189] on select "Select Item... [GEOGRAPHIC_DATA] [GEOGRAPHIC_DATA] [GEOGRAPHIC_DATA][PERSON_NAM…" at bounding box center [353, 195] width 469 height 13
select select "f4e63348-e758-480d-8fd3-eec7450862aa"
click at [576, 286] on span "Next" at bounding box center [573, 287] width 11 height 5
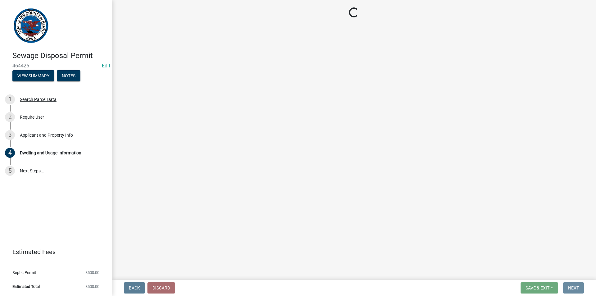
scroll to position [0, 0]
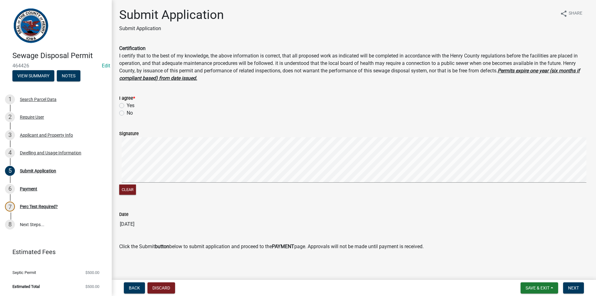
click at [127, 104] on label "Yes" at bounding box center [131, 105] width 8 height 7
click at [127, 104] on input "Yes" at bounding box center [129, 104] width 4 height 4
radio input "true"
click at [571, 286] on span "Next" at bounding box center [573, 287] width 11 height 5
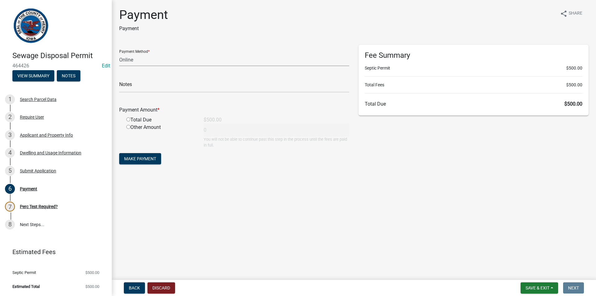
click at [159, 57] on select "Credit Card POS Check Cash Online" at bounding box center [234, 59] width 230 height 13
select select "1: 0"
click at [119, 53] on select "Credit Card POS Check Cash Online" at bounding box center [234, 59] width 230 height 13
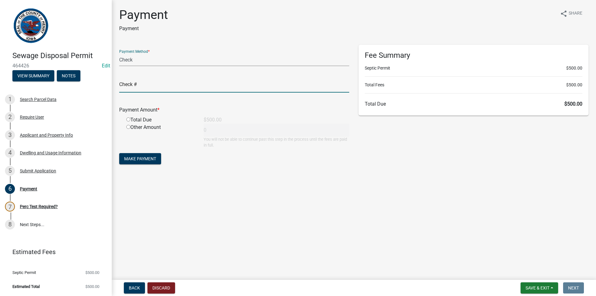
click at [147, 84] on input "text" at bounding box center [234, 86] width 230 height 13
type input "2097"
click at [128, 120] on input "radio" at bounding box center [128, 119] width 4 height 4
radio input "true"
type input "500"
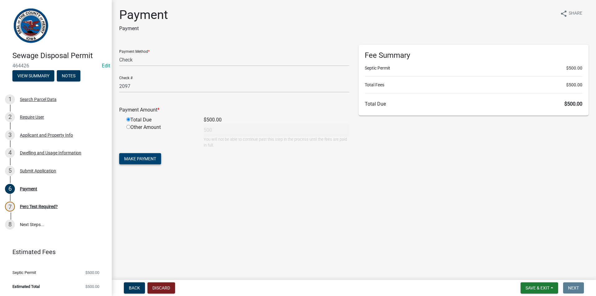
click at [147, 159] on span "Make Payment" at bounding box center [140, 158] width 32 height 5
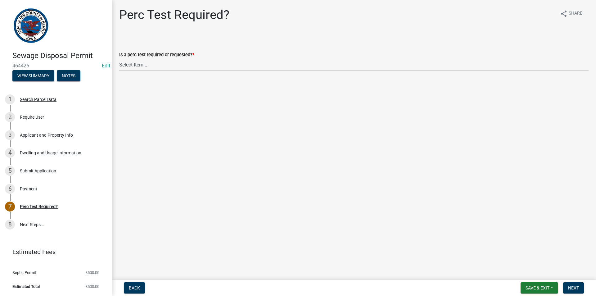
click at [252, 66] on select "Select Item... Yes No" at bounding box center [353, 64] width 469 height 13
click at [119, 58] on select "Select Item... Yes No" at bounding box center [353, 64] width 469 height 13
select select "29b951f4-85c4-429e-be6c-dbe4885722a5"
click at [571, 292] on button "Next" at bounding box center [573, 287] width 21 height 11
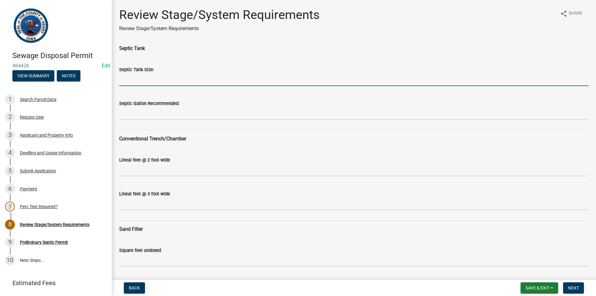
click at [205, 84] on input "Septic Tank Size:" at bounding box center [353, 79] width 469 height 13
type input "1500"
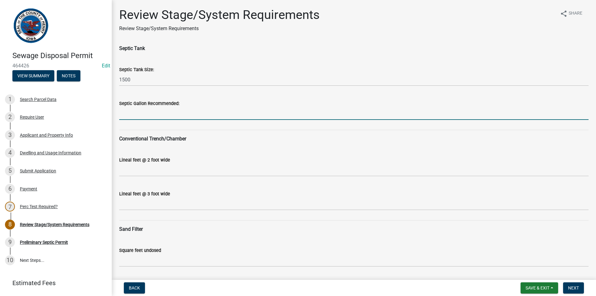
click at [163, 113] on input "Septic Gallon Recommended:" at bounding box center [353, 113] width 469 height 13
type input "1750"
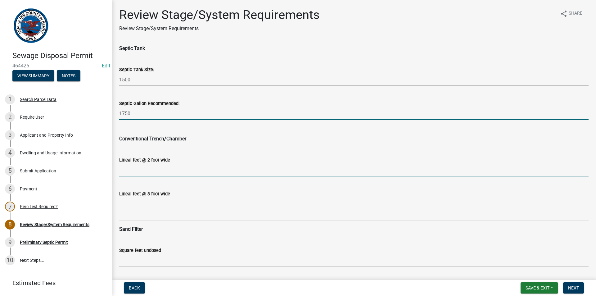
click at [146, 166] on input "Lineal feet @ 2 foot wide" at bounding box center [353, 169] width 469 height 13
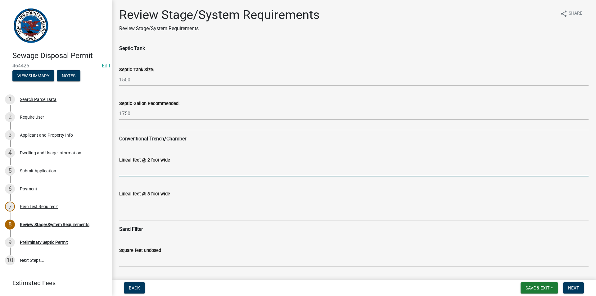
type input "N/A"
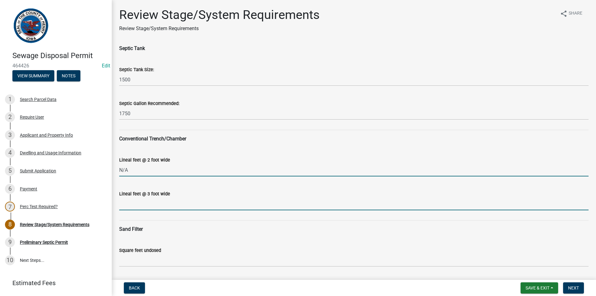
drag, startPoint x: 149, startPoint y: 205, endPoint x: 149, endPoint y: 209, distance: 4.7
click at [149, 205] on input "Lineal feet @ 3 foot wide" at bounding box center [353, 203] width 469 height 13
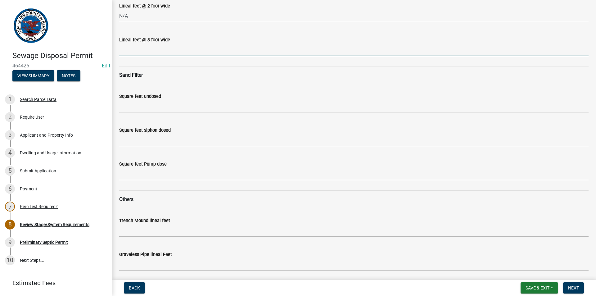
scroll to position [155, 0]
click at [135, 42] on div "Lineal feet @ 3 foot wide" at bounding box center [353, 38] width 469 height 7
click at [149, 53] on input "Lineal feet @ 3 foot wide" at bounding box center [353, 48] width 469 height 13
type input "N/A"
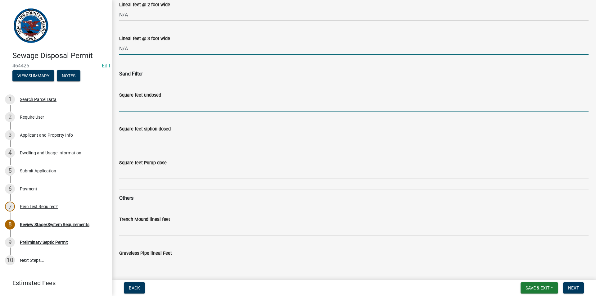
click at [143, 102] on input "Square feet undosed" at bounding box center [353, 105] width 469 height 13
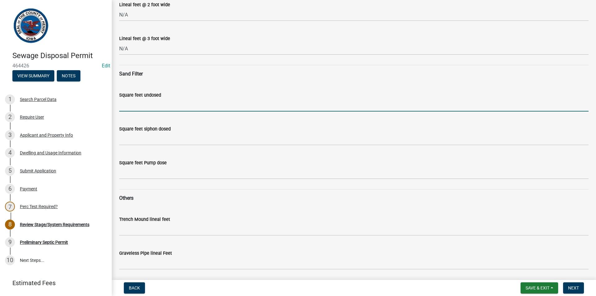
type input "960"
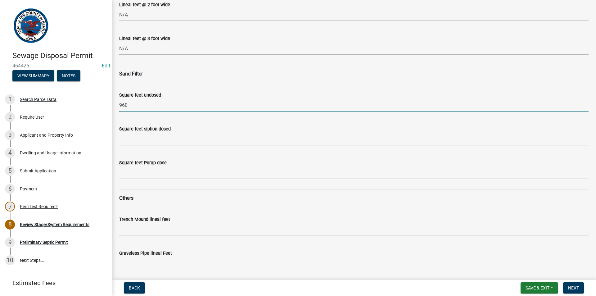
click at [147, 134] on input "Square feet siphon dosed" at bounding box center [353, 138] width 469 height 13
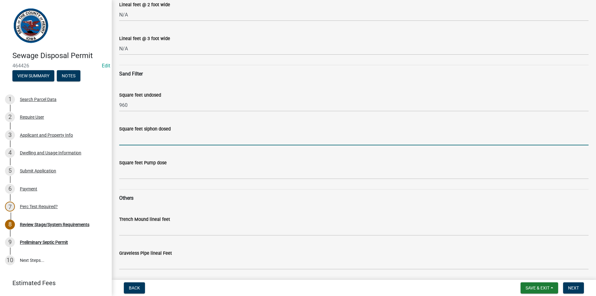
type input "720"
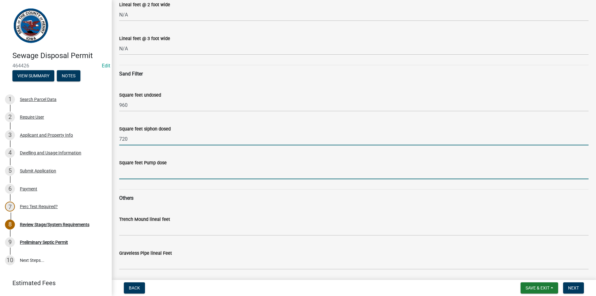
click at [148, 176] on input "Square feet Pump dose" at bounding box center [353, 172] width 469 height 13
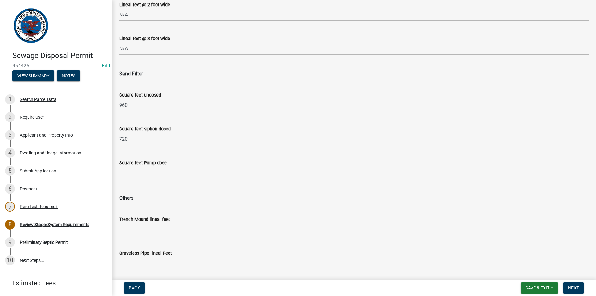
type input "600"
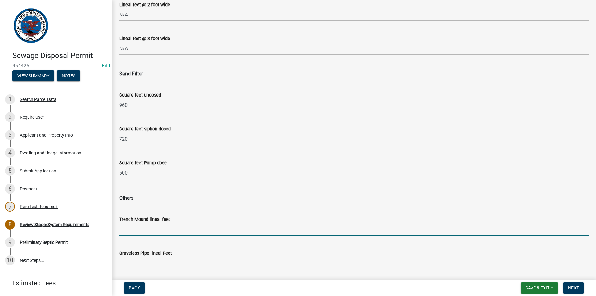
drag, startPoint x: 146, startPoint y: 228, endPoint x: 147, endPoint y: 232, distance: 4.4
click at [146, 231] on input "Trench Mound lineal feet" at bounding box center [353, 229] width 469 height 13
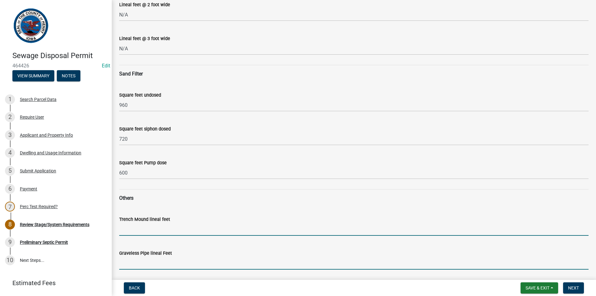
click at [146, 263] on input "Graveless Pipe lineal Feet" at bounding box center [353, 263] width 469 height 13
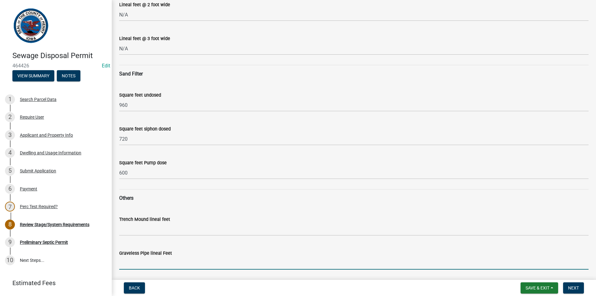
type input "N/A"
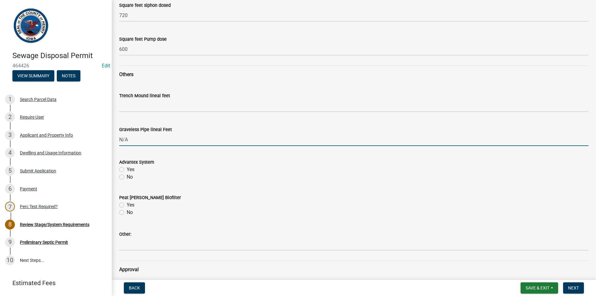
scroll to position [279, 0]
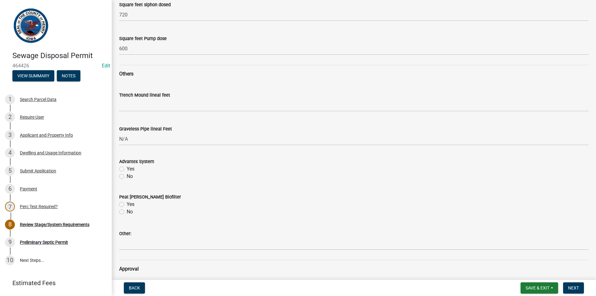
click at [127, 177] on label "No" at bounding box center [130, 175] width 6 height 7
click at [127, 177] on input "No" at bounding box center [129, 174] width 4 height 4
radio input "true"
click at [127, 210] on label "No" at bounding box center [130, 211] width 6 height 7
click at [127, 210] on input "No" at bounding box center [129, 210] width 4 height 4
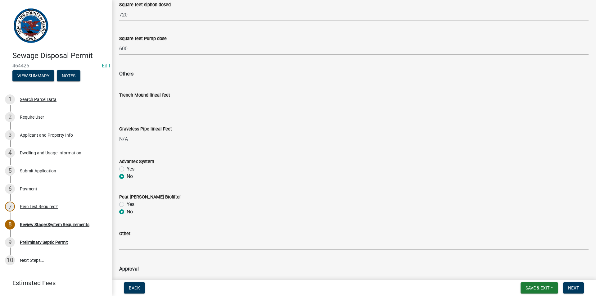
radio input "true"
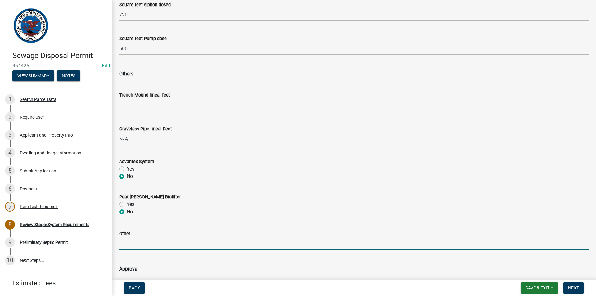
click at [127, 244] on input "Other:" at bounding box center [353, 243] width 469 height 13
type input "N/A"
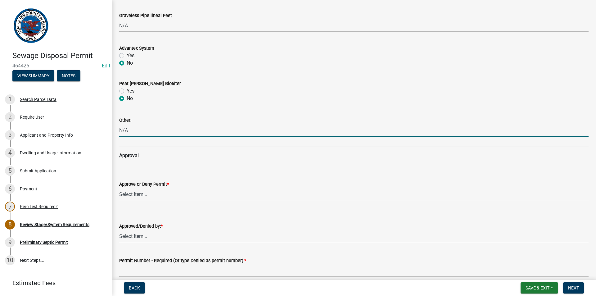
scroll to position [403, 0]
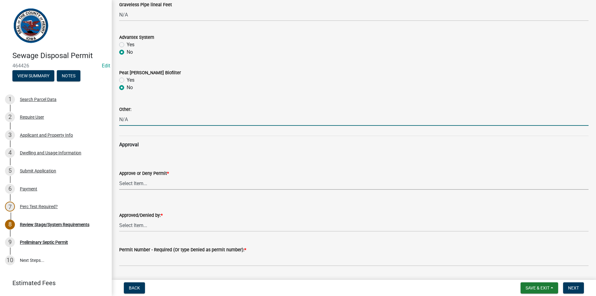
click at [137, 184] on select "Select Item... approved denied" at bounding box center [353, 183] width 469 height 13
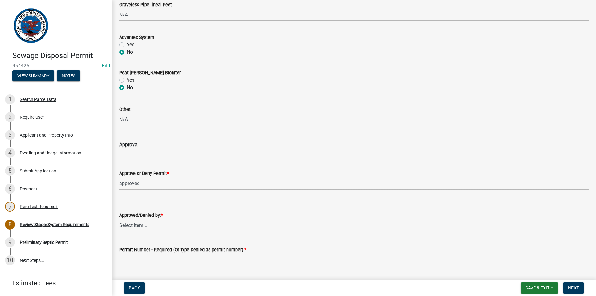
click at [119, 177] on select "Select Item... approved denied" at bounding box center [353, 183] width 469 height 13
select select "6c6aa950-0871-4f6b-8369-9beb03d646f1"
click at [137, 223] on select "Select Item... [PERSON_NAME] [PERSON_NAME]" at bounding box center [353, 225] width 469 height 13
click at [119, 219] on select "Select Item... [PERSON_NAME] [PERSON_NAME]" at bounding box center [353, 225] width 469 height 13
select select "5c99670e-d68f-4230-9f25-35431631f8c6"
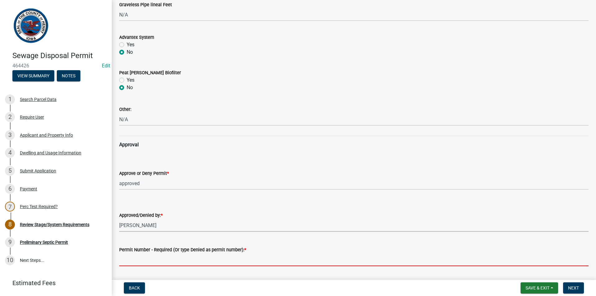
click at [137, 258] on input "Permit Number - Required (Or type Denied as permit number): *" at bounding box center [353, 259] width 469 height 13
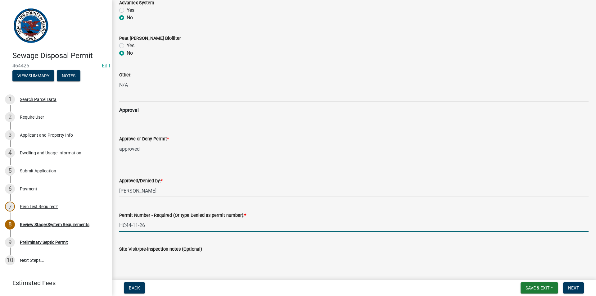
scroll to position [506, 0]
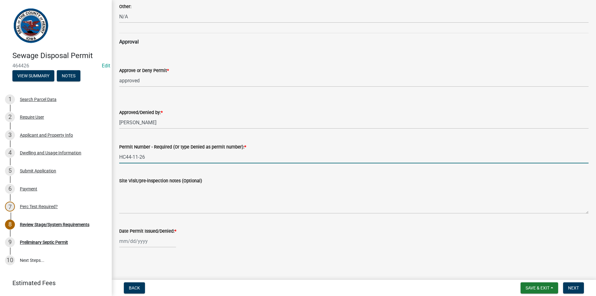
type input "HC44-11-26"
click at [134, 239] on div at bounding box center [147, 241] width 57 height 13
select select "8"
select select "2025"
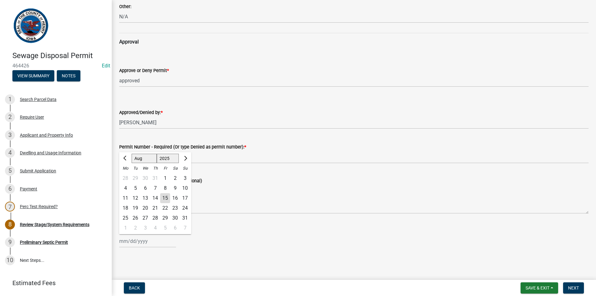
click at [166, 200] on div "15" at bounding box center [165, 198] width 10 height 10
type input "[DATE]"
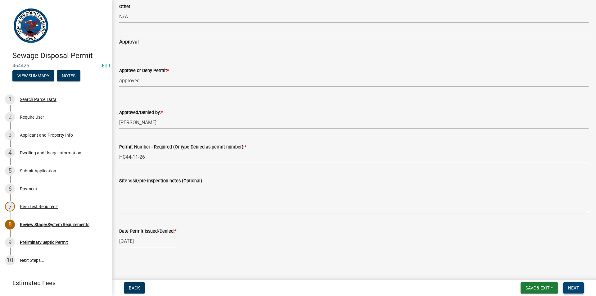
click at [570, 287] on span "Next" at bounding box center [573, 287] width 11 height 5
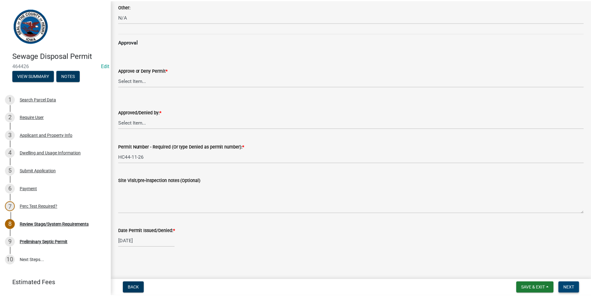
scroll to position [0, 0]
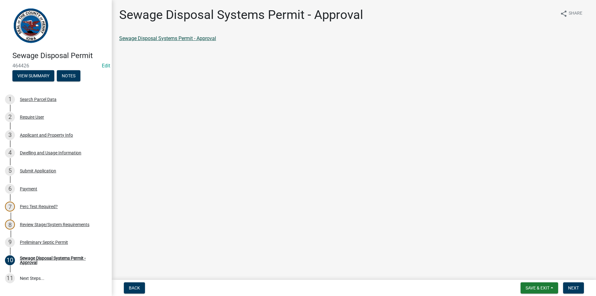
click at [174, 40] on link "Sewage Disposal Systems Permit - Approval" at bounding box center [167, 38] width 97 height 6
click at [37, 237] on div "9 Preliminary Septic Permit" at bounding box center [53, 242] width 97 height 10
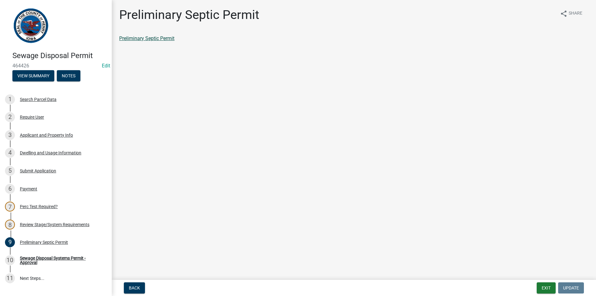
click at [167, 39] on link "Preliminary Septic Permit" at bounding box center [146, 38] width 55 height 6
click at [31, 259] on div "Sewage Disposal Systems Permit - Approval" at bounding box center [61, 260] width 82 height 9
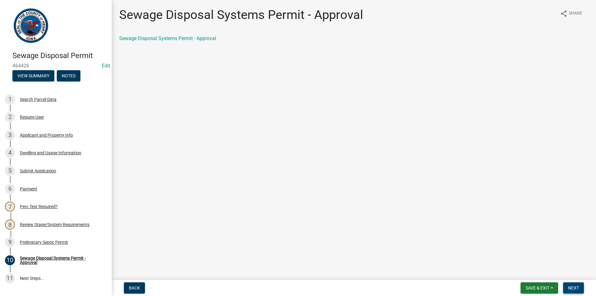
click at [571, 289] on span "Next" at bounding box center [573, 287] width 11 height 5
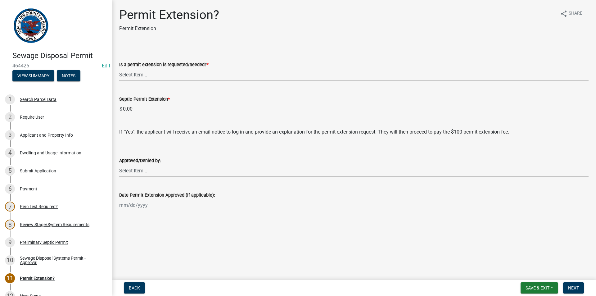
click at [245, 76] on select "Select Item... Yes No denied" at bounding box center [353, 74] width 469 height 13
click at [119, 68] on select "Select Item... Yes No denied" at bounding box center [353, 74] width 469 height 13
select select "987b5ea2-4eed-47da-98d7-c91cd4fcb817"
click at [570, 287] on span "Next" at bounding box center [573, 287] width 11 height 5
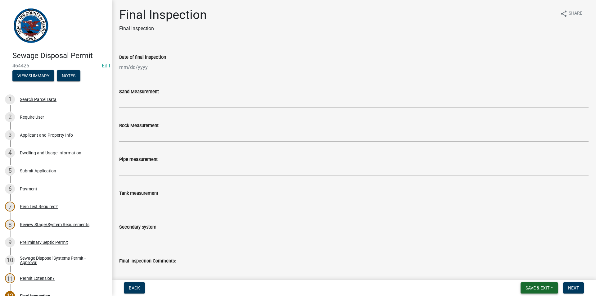
click at [526, 287] on span "Save & Exit" at bounding box center [537, 287] width 24 height 5
click at [517, 268] on button "Save & Exit" at bounding box center [533, 271] width 50 height 15
